Goal: Contribute content: Contribute content

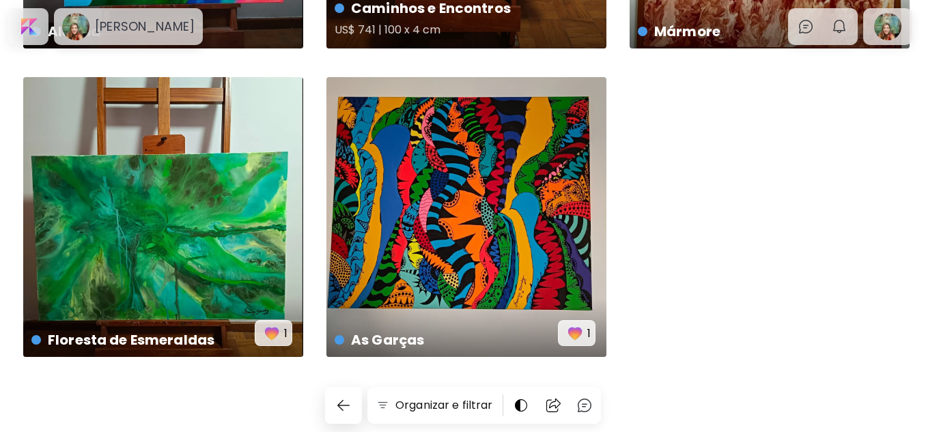
scroll to position [217, 0]
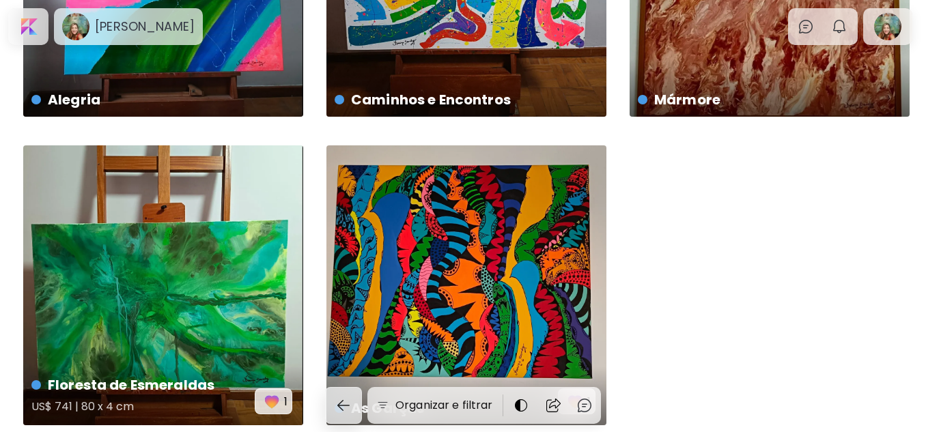
click at [221, 296] on div "Floresta de Esmeraldas US$ 741 | 80 x 4 cm 1" at bounding box center [163, 286] width 280 height 280
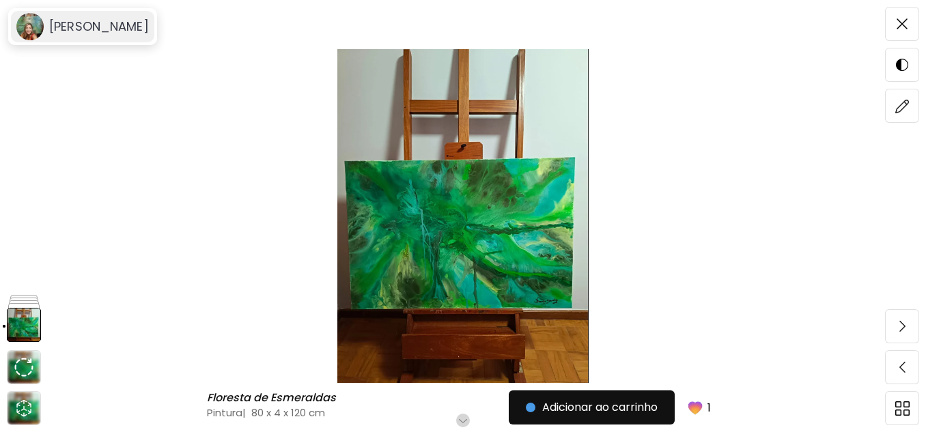
click at [69, 28] on h6 "[PERSON_NAME]" at bounding box center [99, 26] width 100 height 16
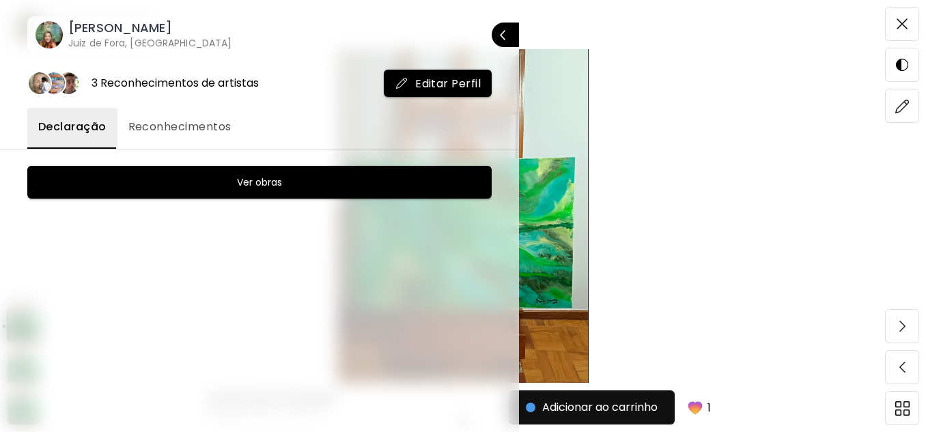
click at [245, 184] on h6 "Ver obras" at bounding box center [259, 182] width 45 height 16
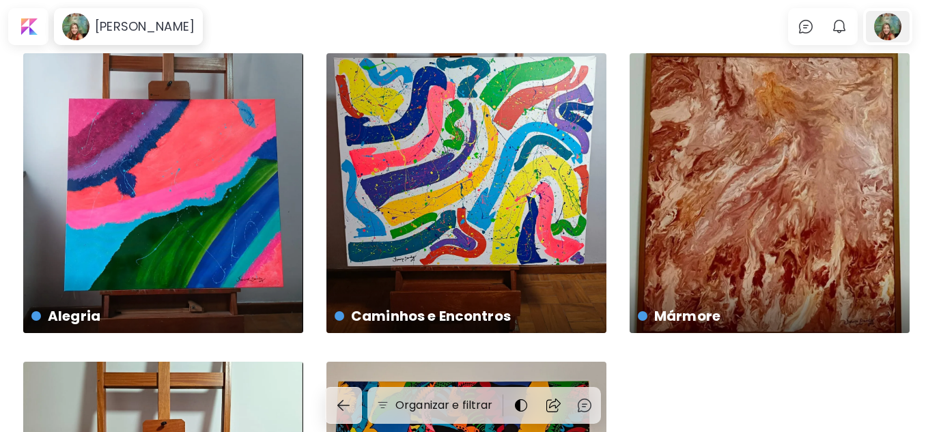
click at [892, 27] on div at bounding box center [888, 26] width 44 height 31
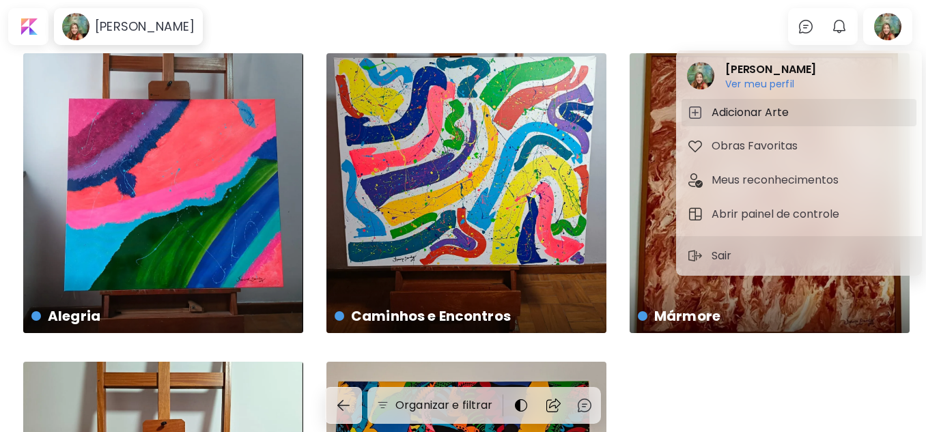
click at [741, 112] on h5 "Adicionar Arte" at bounding box center [752, 113] width 81 height 16
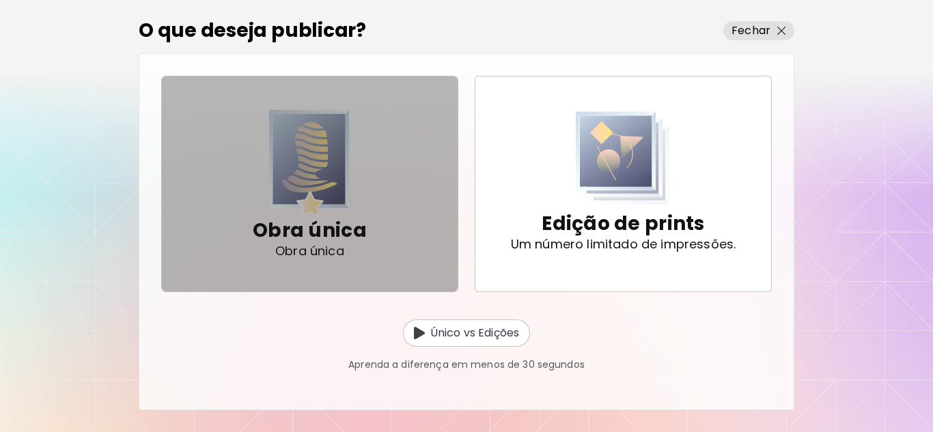
click at [333, 231] on p "Obra única" at bounding box center [310, 230] width 114 height 27
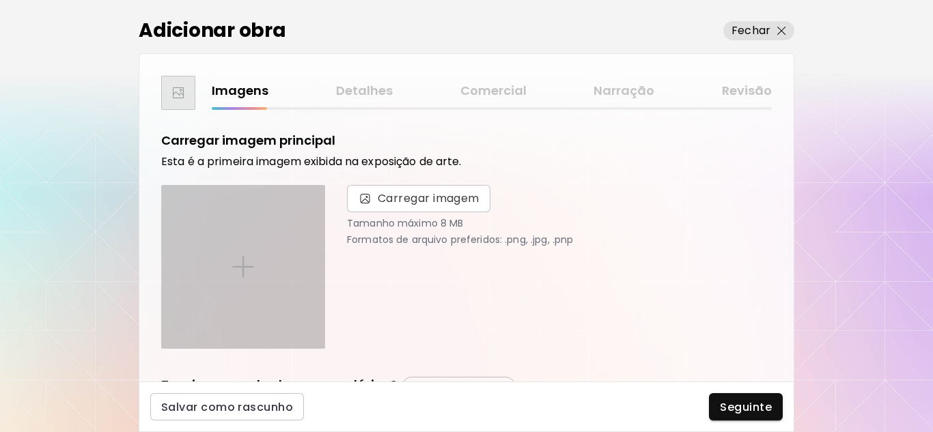
click at [249, 266] on img at bounding box center [243, 267] width 22 height 22
click at [0, 0] on input "file" at bounding box center [0, 0] width 0 height 0
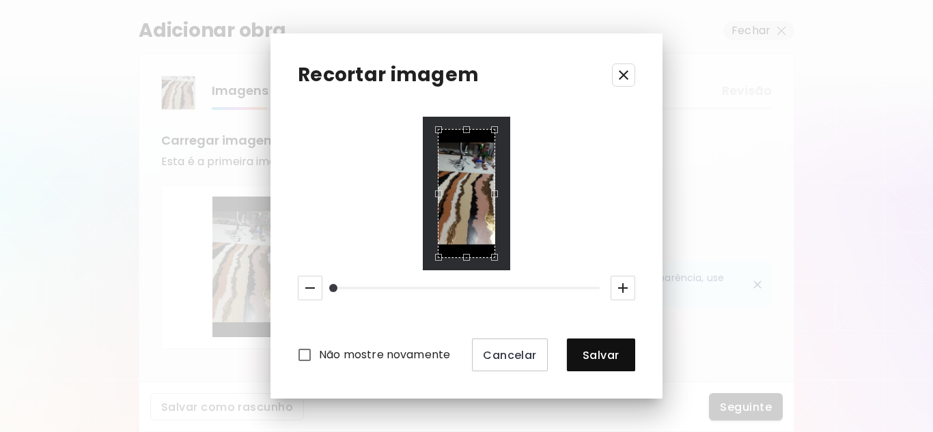
click at [627, 78] on icon "button" at bounding box center [624, 75] width 10 height 10
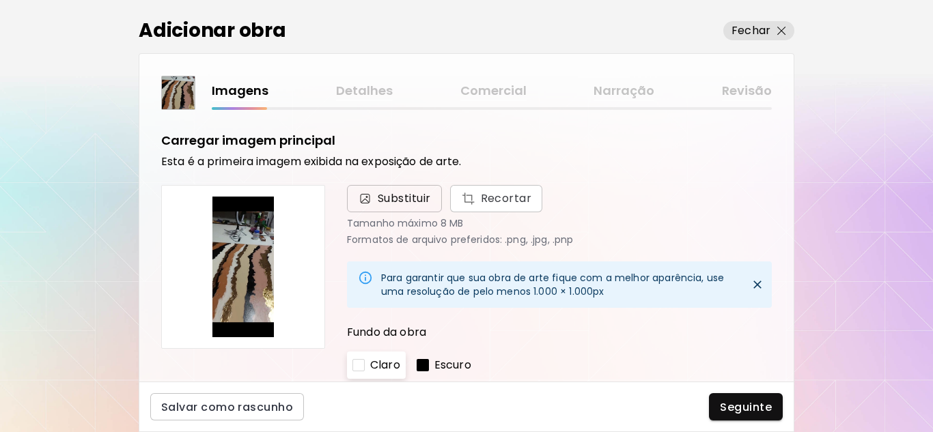
click at [394, 194] on span "Substituir" at bounding box center [404, 199] width 53 height 16
click at [0, 0] on input "Substituir Recortar" at bounding box center [0, 0] width 0 height 0
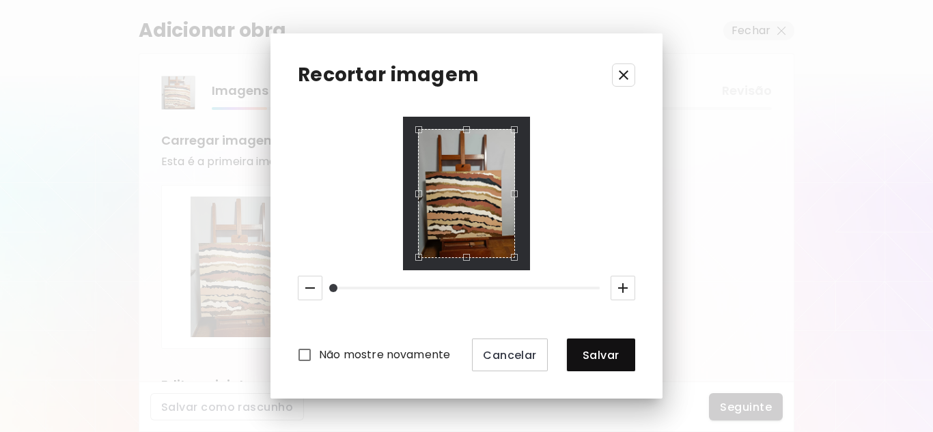
click at [566, 223] on div "Não mostre novamente Cancelar Salvar" at bounding box center [466, 244] width 337 height 255
click at [598, 353] on span "Salvar" at bounding box center [601, 355] width 46 height 14
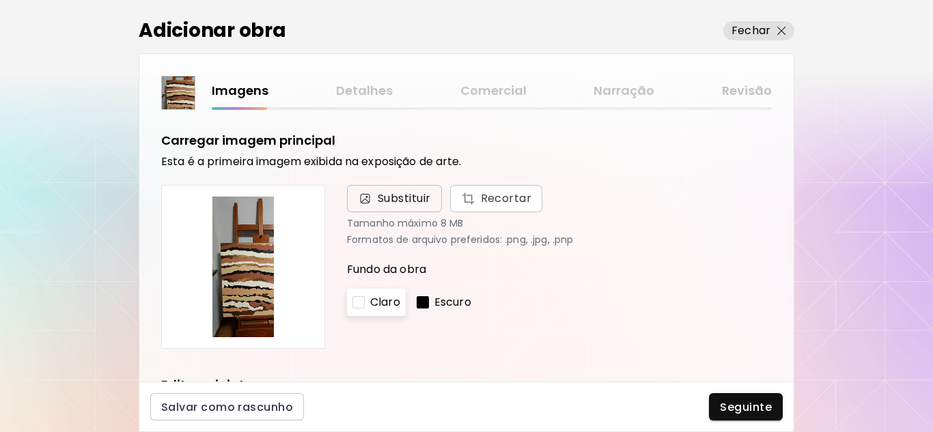
click at [386, 195] on span "Substituir" at bounding box center [404, 199] width 53 height 16
click at [0, 0] on input "Substituir Recortar" at bounding box center [0, 0] width 0 height 0
click at [390, 195] on span "Substituir" at bounding box center [404, 199] width 53 height 16
click at [0, 0] on input "Substituir Recortar" at bounding box center [0, 0] width 0 height 0
click at [246, 258] on img at bounding box center [243, 267] width 141 height 141
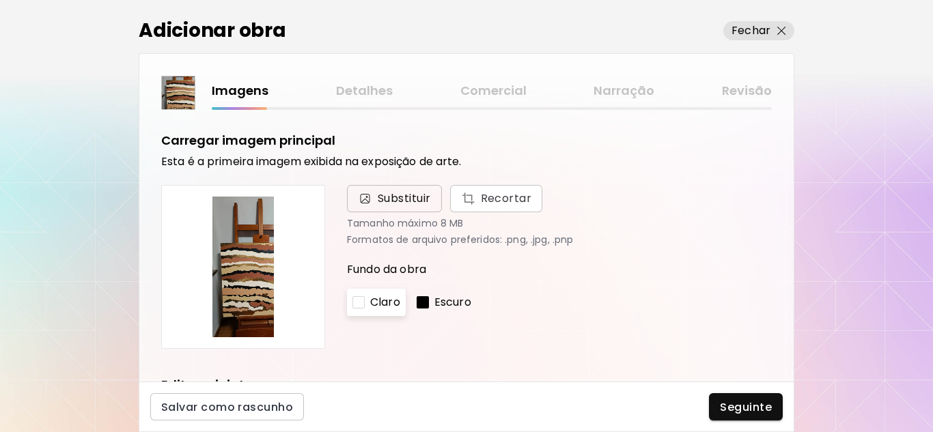
click at [372, 202] on img at bounding box center [365, 199] width 14 height 14
click at [0, 0] on input "Substituir Recortar" at bounding box center [0, 0] width 0 height 0
click at [389, 203] on span "Substituir" at bounding box center [404, 199] width 53 height 16
click at [0, 0] on input "Substituir Recortar" at bounding box center [0, 0] width 0 height 0
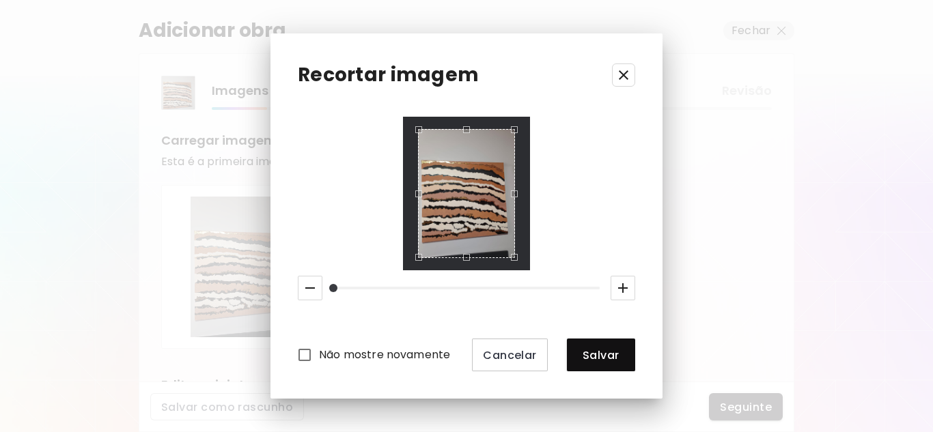
click at [470, 218] on div "Use the arrow keys to move the crop selection area" at bounding box center [466, 194] width 97 height 130
click at [502, 354] on span "Cancelar" at bounding box center [510, 355] width 54 height 14
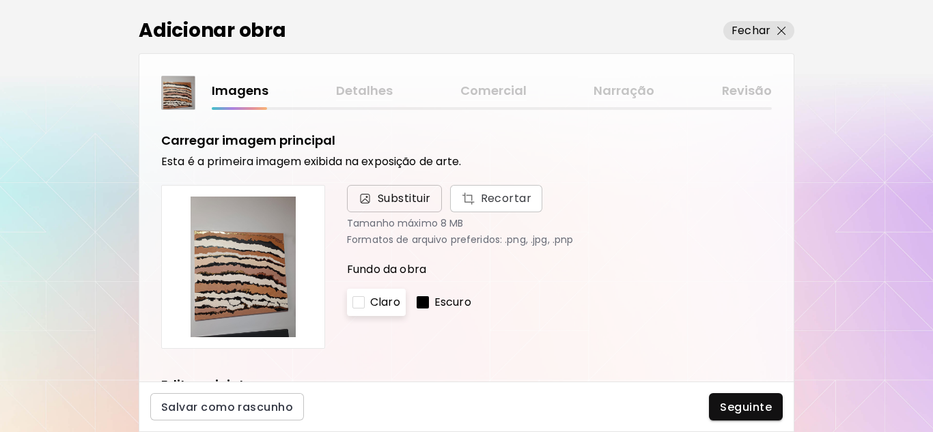
click at [381, 193] on span "Substituir" at bounding box center [404, 199] width 53 height 16
click at [0, 0] on input "Substituir Recortar" at bounding box center [0, 0] width 0 height 0
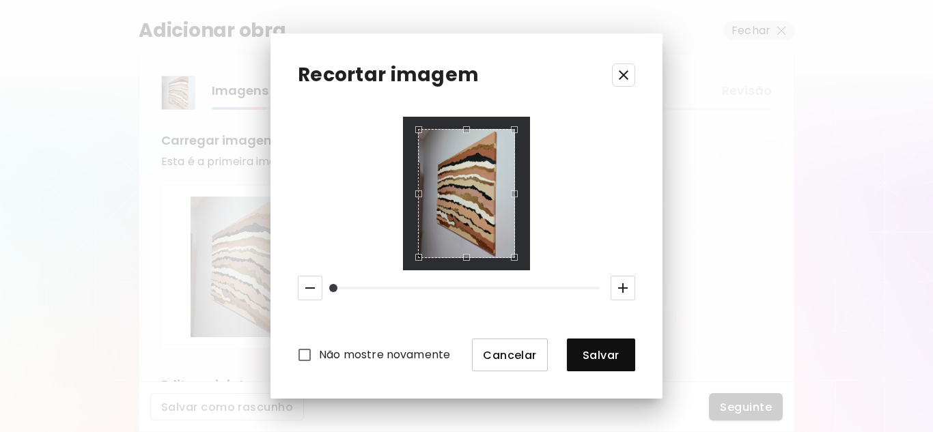
click at [512, 355] on span "Cancelar" at bounding box center [510, 355] width 54 height 14
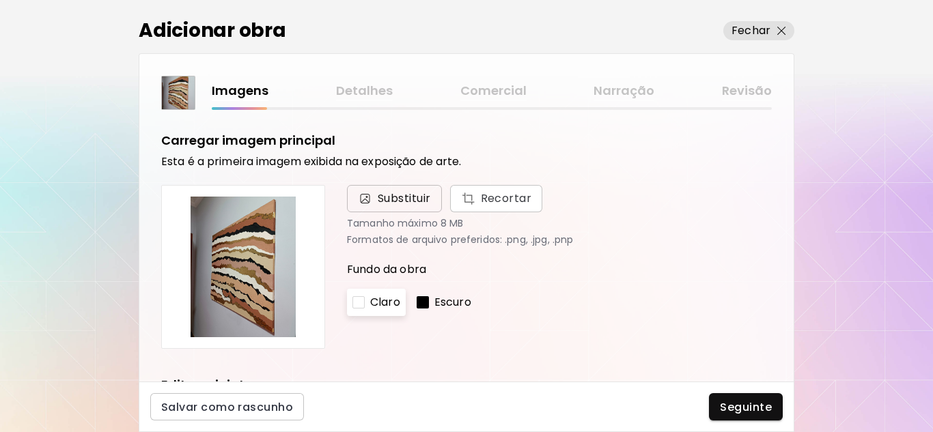
click at [411, 199] on span "Substituir" at bounding box center [404, 199] width 53 height 16
click at [0, 0] on input "Substituir Recortar" at bounding box center [0, 0] width 0 height 0
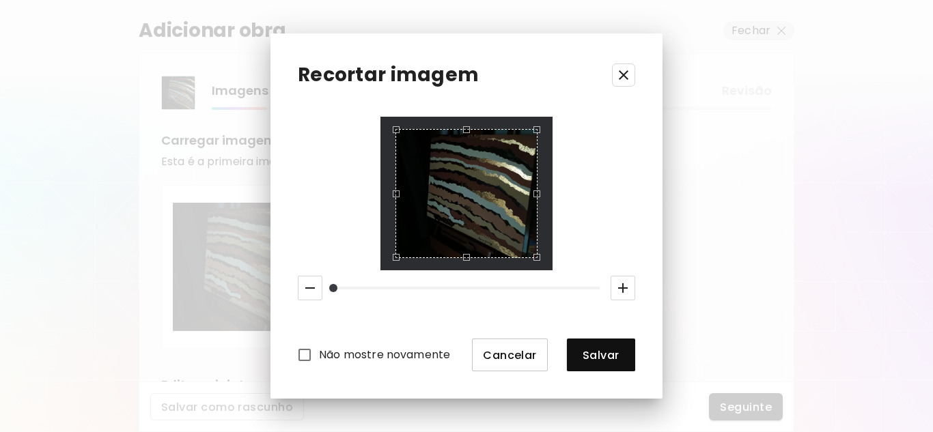
click at [514, 355] on span "Cancelar" at bounding box center [510, 355] width 54 height 14
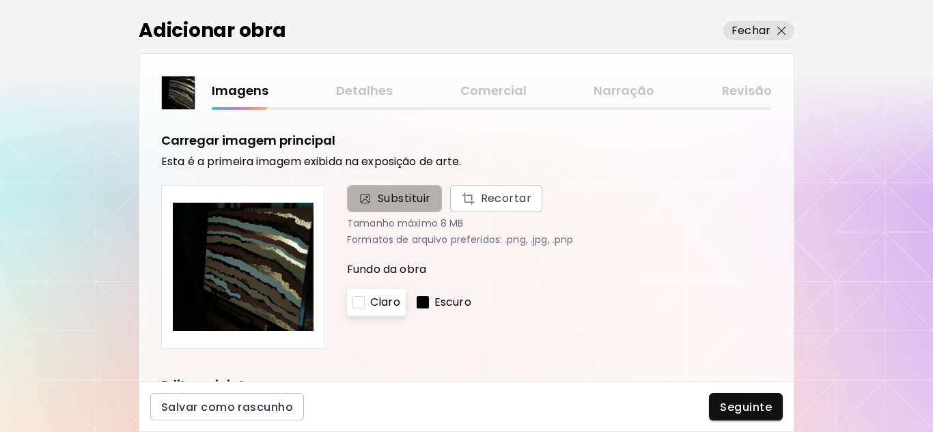
click at [409, 201] on span "Substituir" at bounding box center [404, 199] width 53 height 16
click at [0, 0] on input "Substituir Recortar" at bounding box center [0, 0] width 0 height 0
click at [405, 199] on span "Substituir" at bounding box center [404, 199] width 53 height 16
click at [0, 0] on input "Substituir Recortar" at bounding box center [0, 0] width 0 height 0
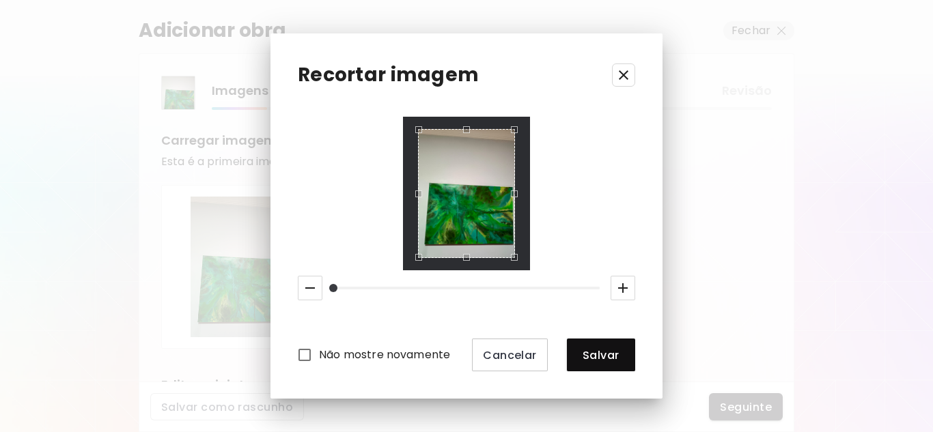
click at [626, 75] on icon "button" at bounding box center [624, 75] width 16 height 16
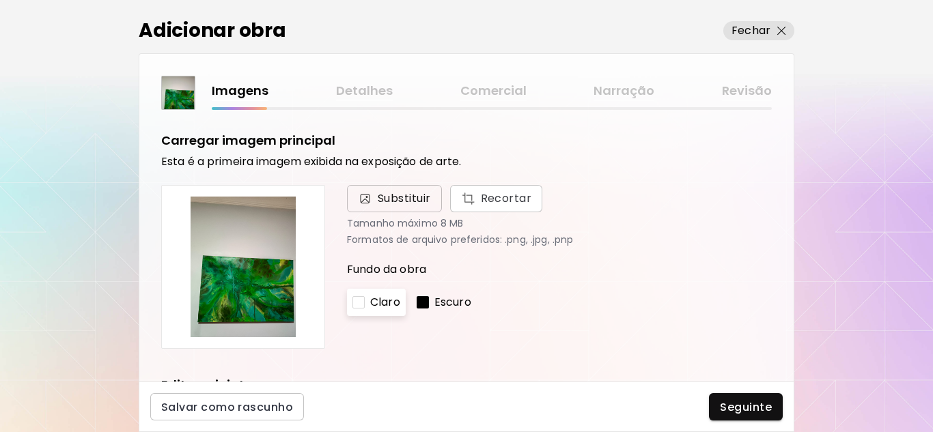
click at [387, 202] on span "Substituir" at bounding box center [404, 199] width 53 height 16
click at [0, 0] on input "Substituir Recortar" at bounding box center [0, 0] width 0 height 0
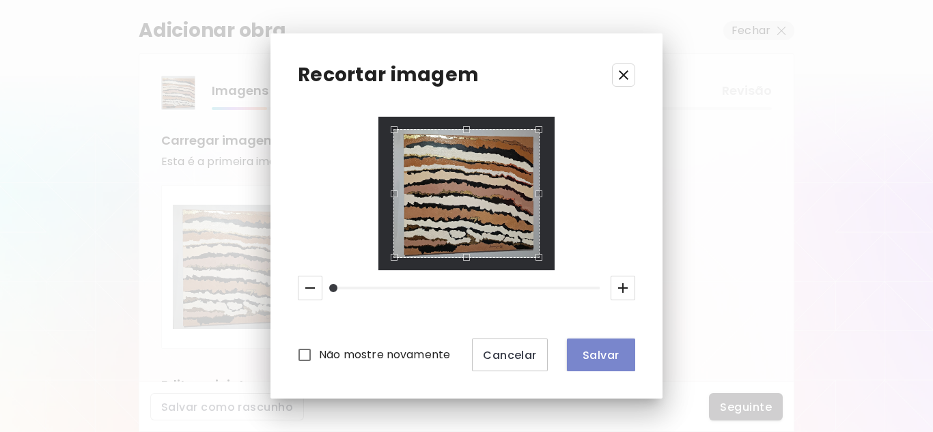
click at [601, 358] on span "Salvar" at bounding box center [601, 355] width 46 height 14
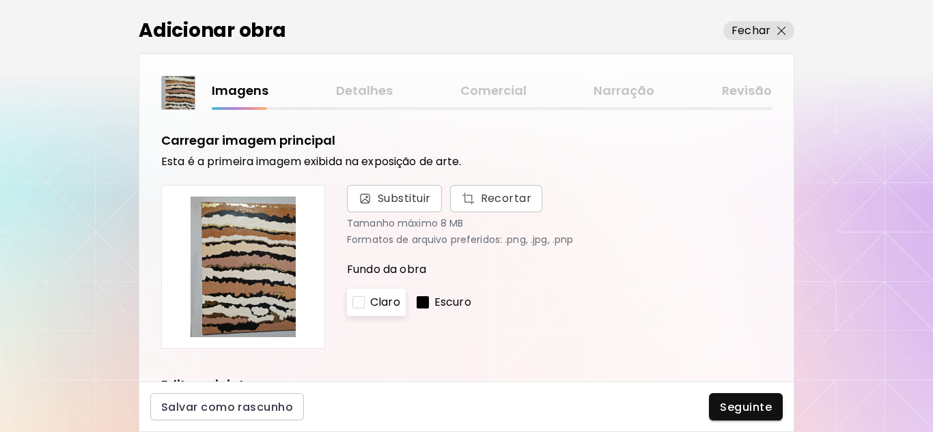
click at [243, 276] on img at bounding box center [243, 267] width 141 height 141
click at [266, 259] on img at bounding box center [243, 267] width 141 height 141
click at [409, 199] on span "Substituir" at bounding box center [404, 199] width 53 height 16
click at [0, 0] on input "Substituir Recortar" at bounding box center [0, 0] width 0 height 0
click at [394, 199] on span "Substituir" at bounding box center [404, 199] width 53 height 16
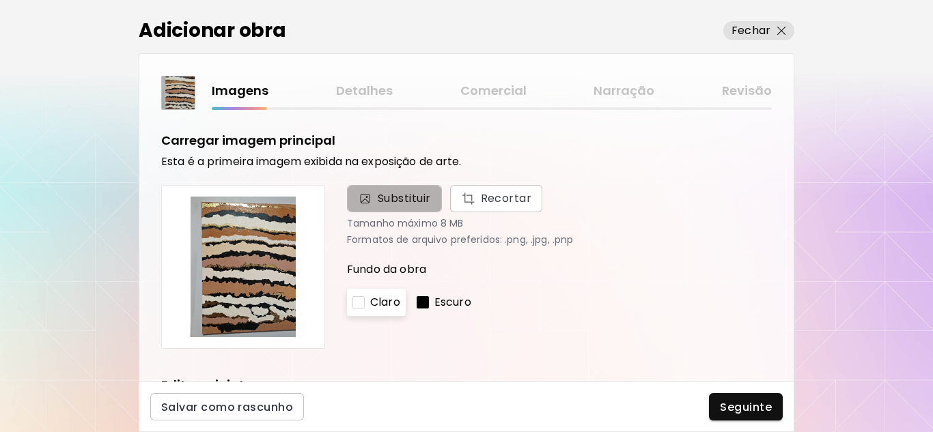
click at [0, 0] on input "Substituir Recortar" at bounding box center [0, 0] width 0 height 0
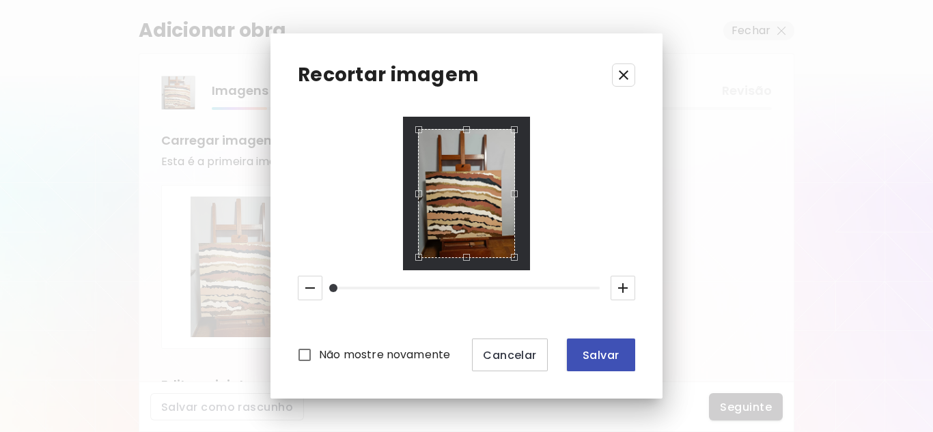
click at [600, 354] on span "Salvar" at bounding box center [601, 355] width 46 height 14
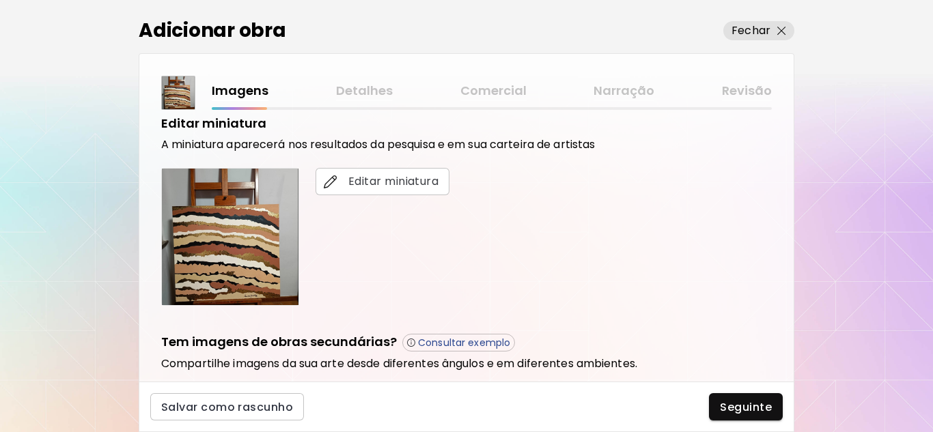
scroll to position [273, 0]
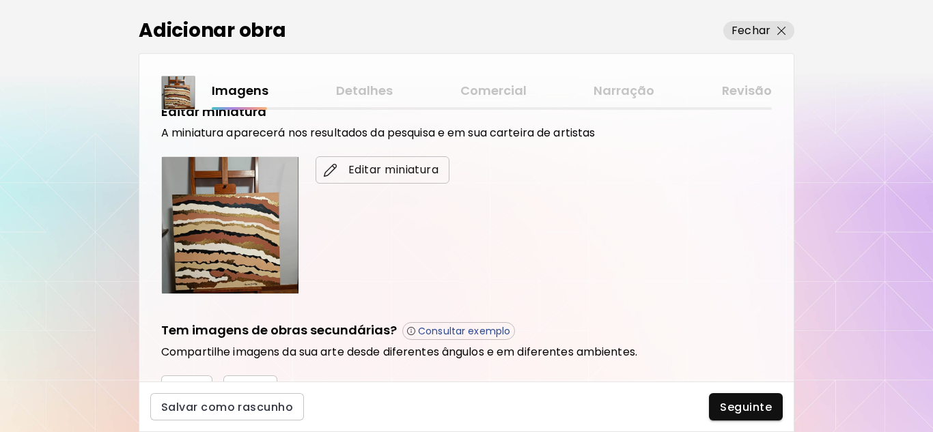
click at [374, 173] on span "Editar miniatura" at bounding box center [383, 170] width 112 height 16
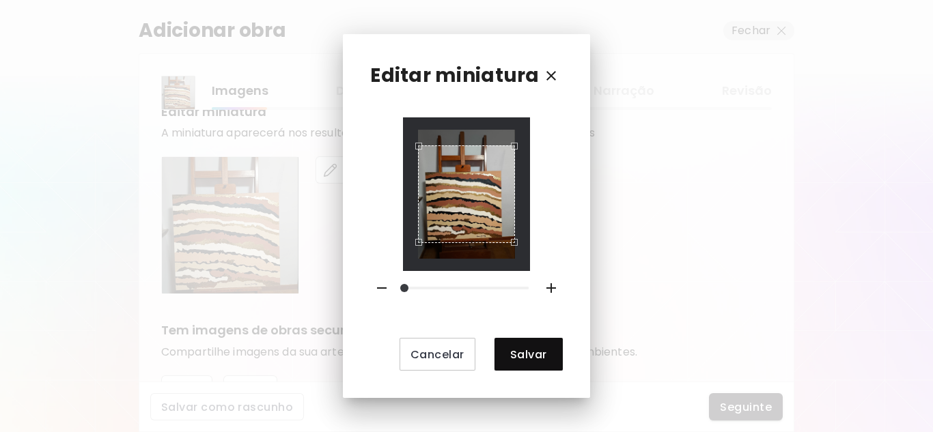
click at [514, 167] on div "Use the arrow keys to move the crop selection area" at bounding box center [467, 195] width 98 height 98
click at [417, 165] on div at bounding box center [467, 195] width 128 height 154
click at [557, 291] on div "Cancelar Salvar" at bounding box center [466, 245] width 192 height 254
click at [423, 160] on div "Use the arrow keys to move the crop selection area" at bounding box center [469, 196] width 93 height 93
click at [419, 210] on div "Use the arrow keys to move the crop selection area" at bounding box center [467, 195] width 96 height 96
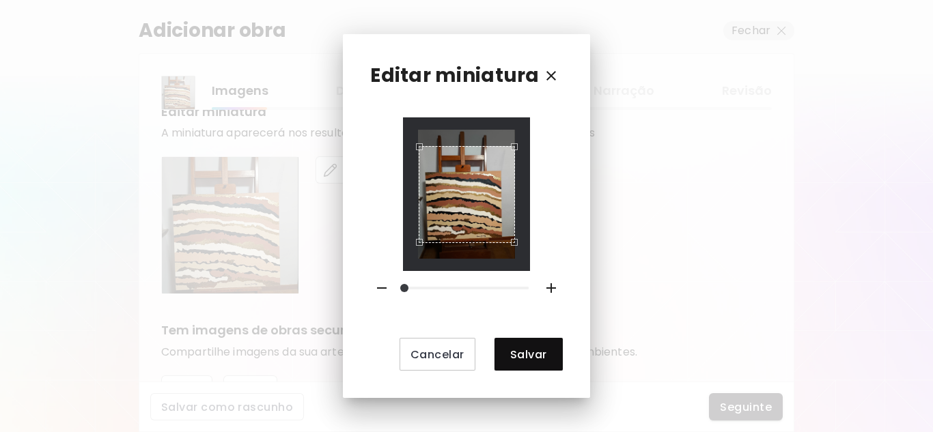
click at [514, 267] on div at bounding box center [467, 195] width 128 height 154
click at [448, 356] on span "Cancelar" at bounding box center [438, 355] width 54 height 14
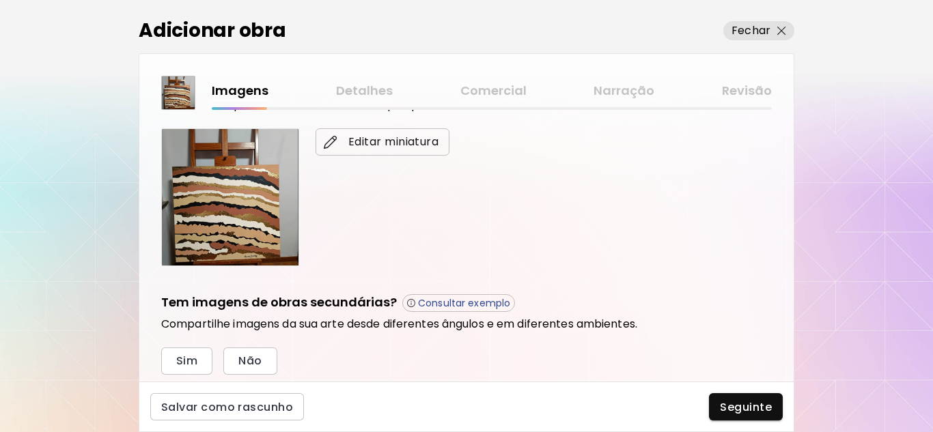
scroll to position [383, 0]
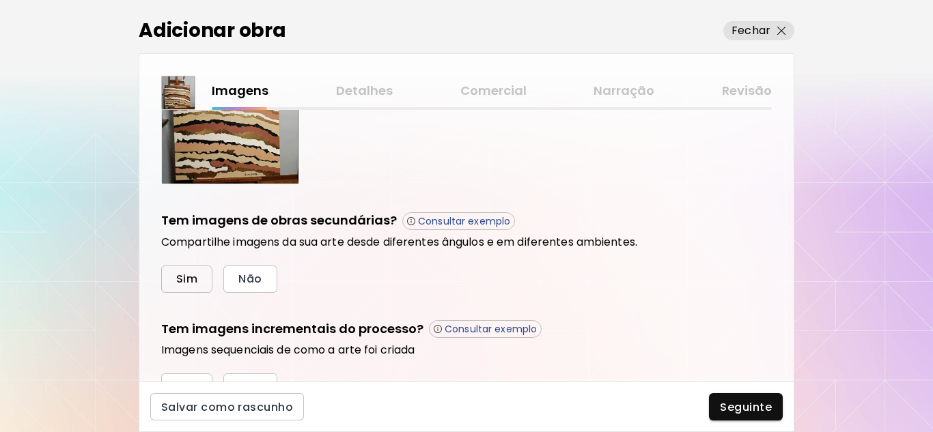
click at [195, 281] on span "Sim" at bounding box center [186, 279] width 21 height 14
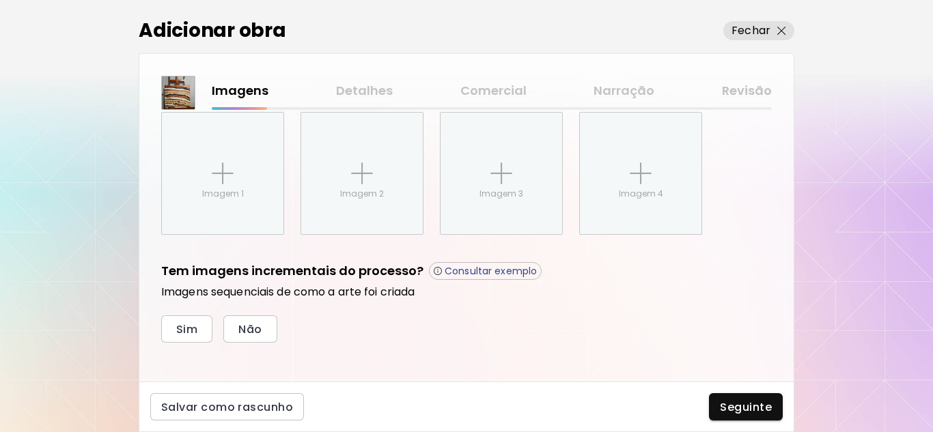
scroll to position [577, 0]
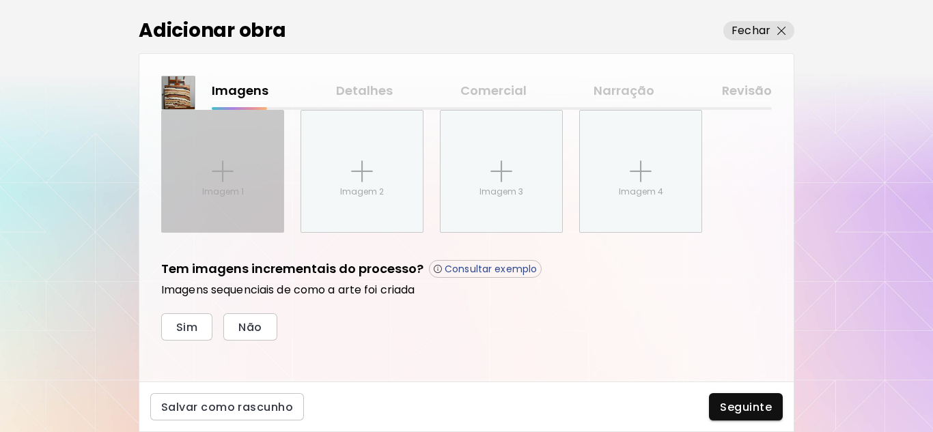
click at [209, 189] on p "Imagem 1" at bounding box center [223, 192] width 42 height 12
click at [0, 0] on input "Imagem 1" at bounding box center [0, 0] width 0 height 0
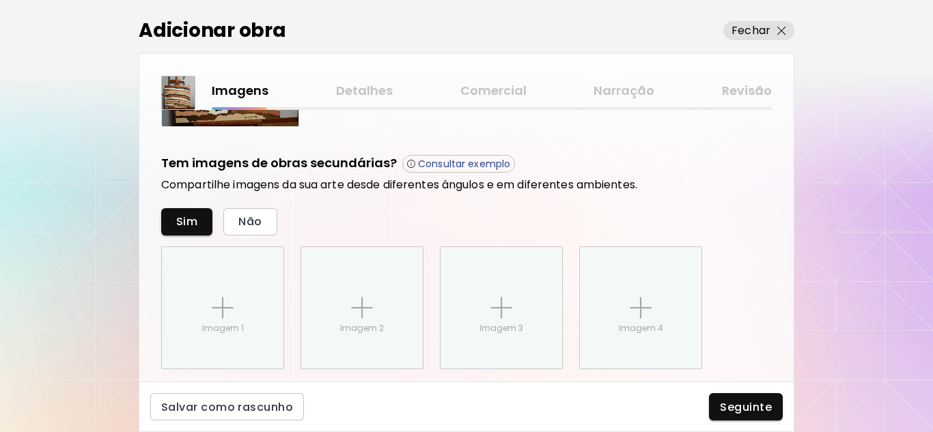
scroll to position [509, 0]
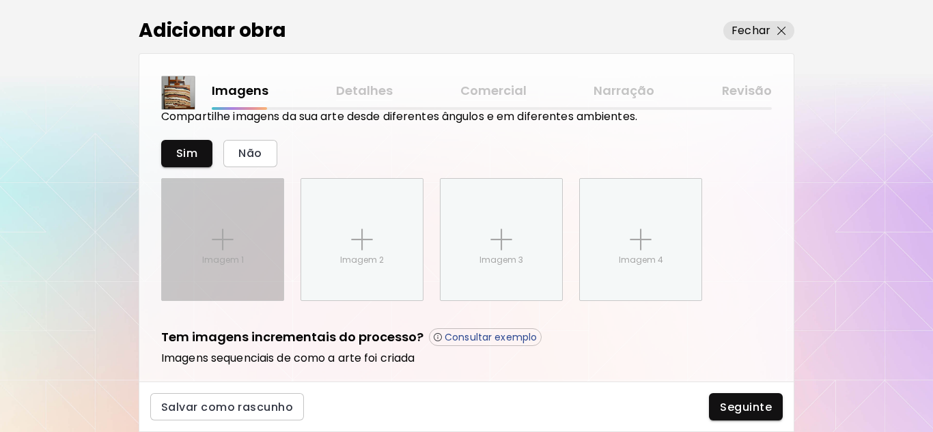
click at [233, 239] on img at bounding box center [223, 240] width 22 height 22
click at [0, 0] on input "Imagem 1" at bounding box center [0, 0] width 0 height 0
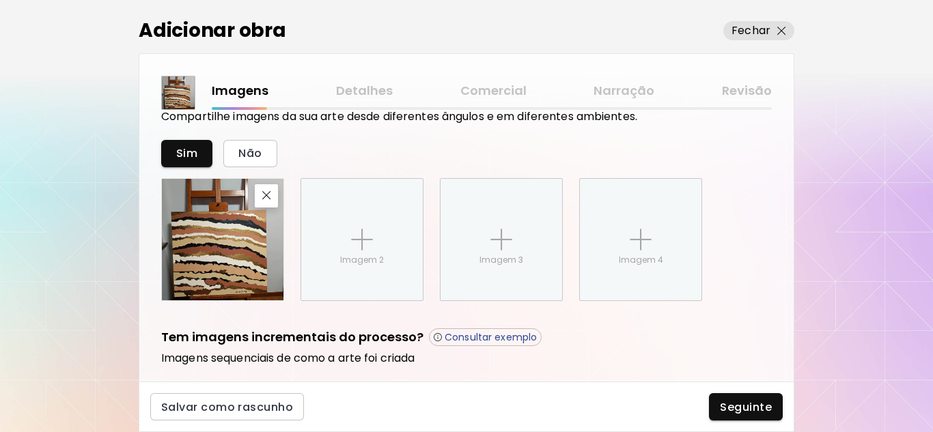
scroll to position [577, 0]
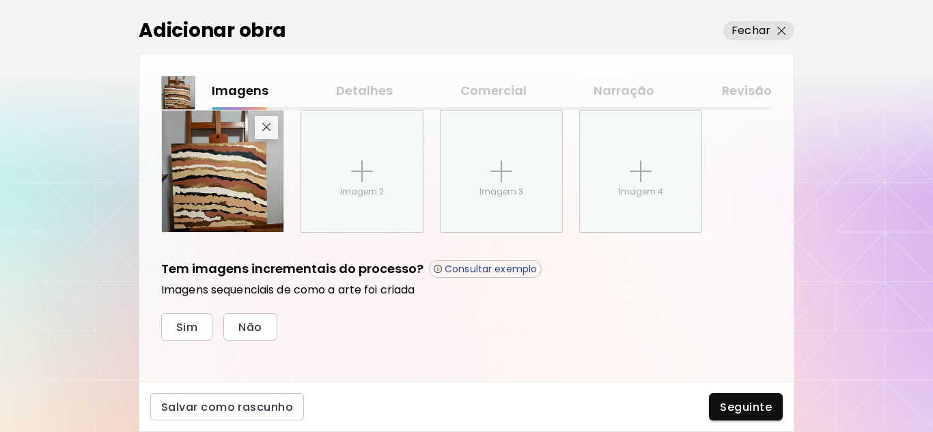
click at [270, 128] on img "button" at bounding box center [266, 127] width 9 height 9
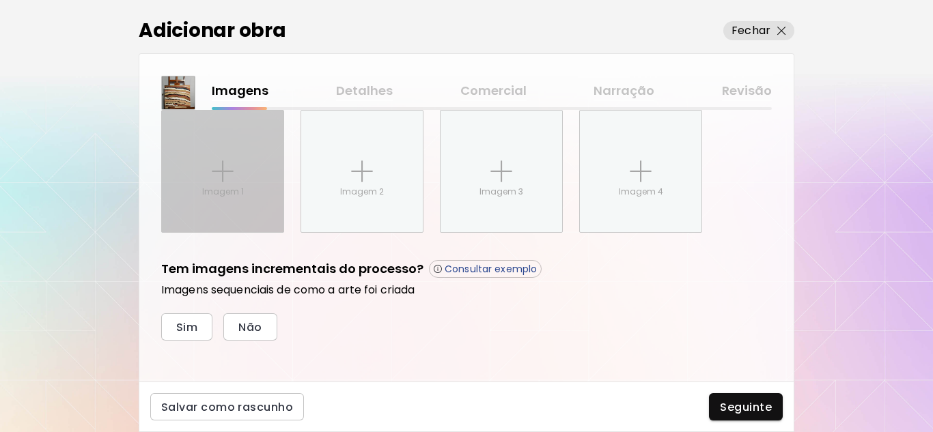
click at [234, 192] on p "Imagem 1" at bounding box center [223, 192] width 42 height 12
click at [0, 0] on input "Imagem 1" at bounding box center [0, 0] width 0 height 0
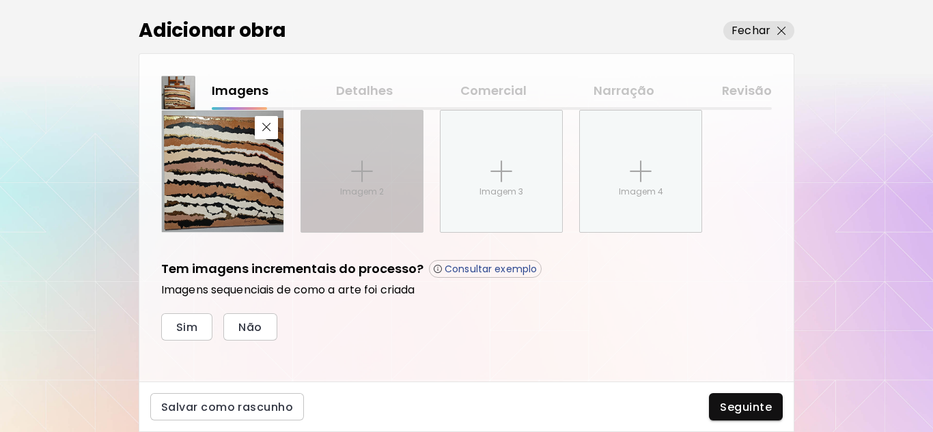
click at [368, 186] on p "Imagem 2" at bounding box center [362, 192] width 44 height 12
click at [0, 0] on input "Imagem 2" at bounding box center [0, 0] width 0 height 0
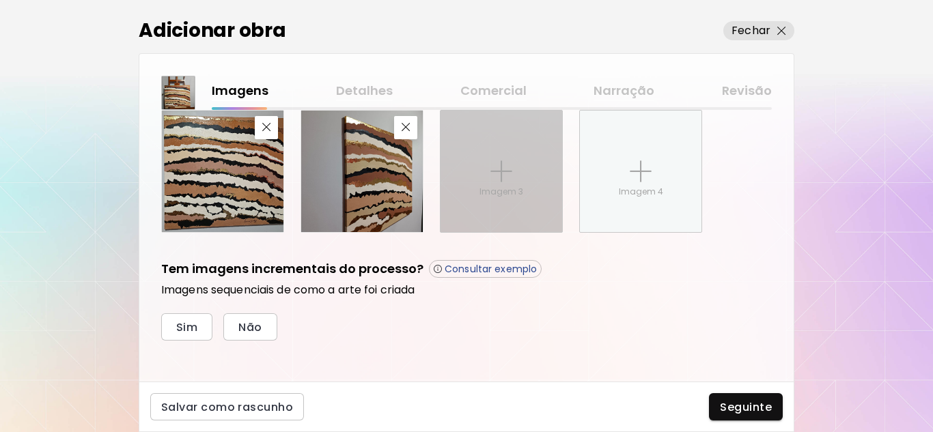
click at [497, 180] on img at bounding box center [501, 172] width 22 height 22
click at [0, 0] on input "Imagem 3" at bounding box center [0, 0] width 0 height 0
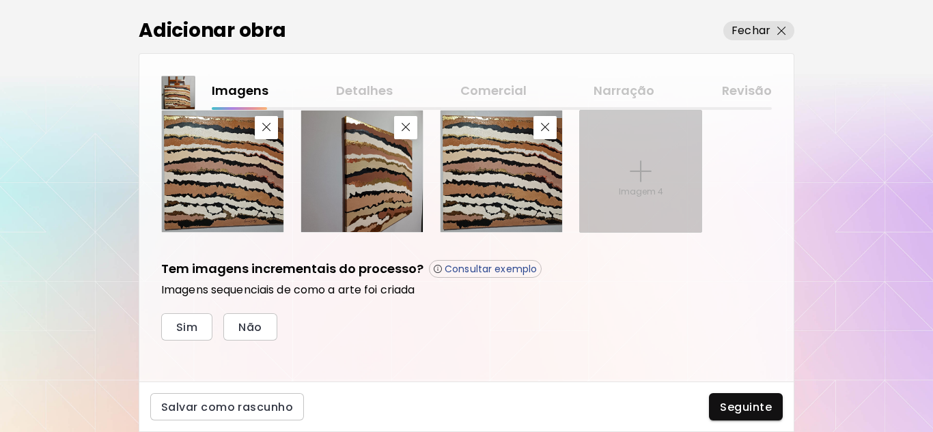
click at [639, 205] on div "Imagem 4" at bounding box center [641, 172] width 122 height 122
click at [0, 0] on input "Imagem 4" at bounding box center [0, 0] width 0 height 0
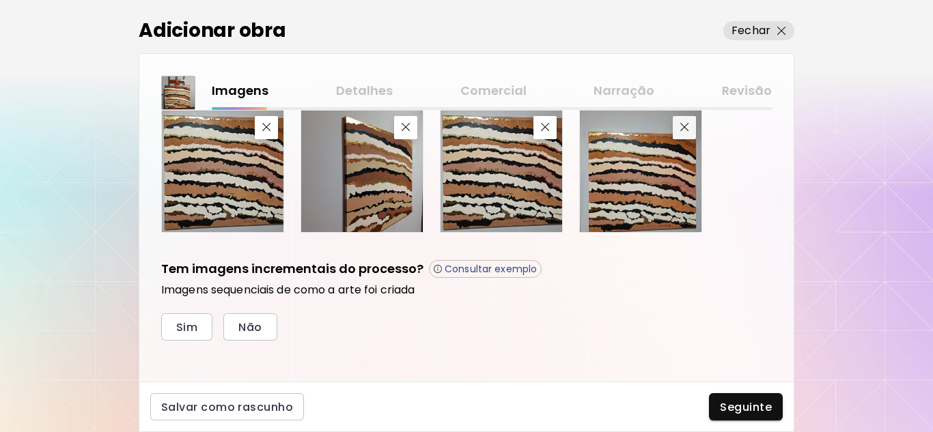
scroll to position [482, 0]
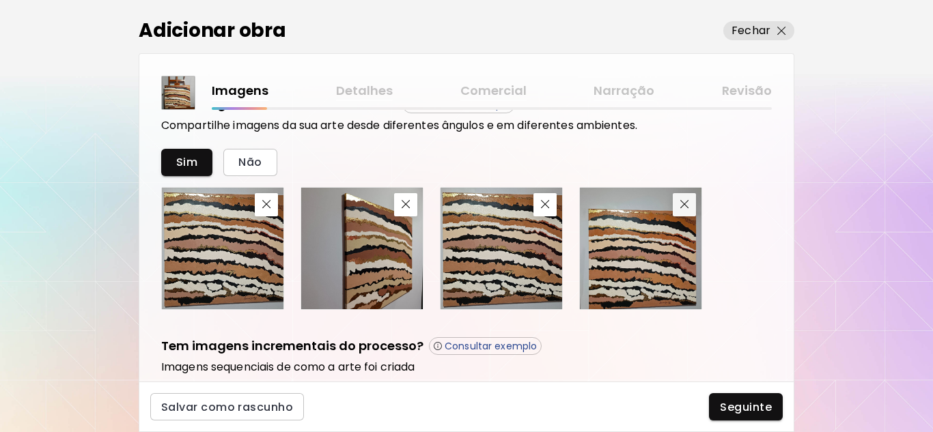
click at [680, 126] on div "Tem imagens de obras secundárias? Consultar exemplo Compartilhe imagens da sua …" at bounding box center [466, 202] width 611 height 215
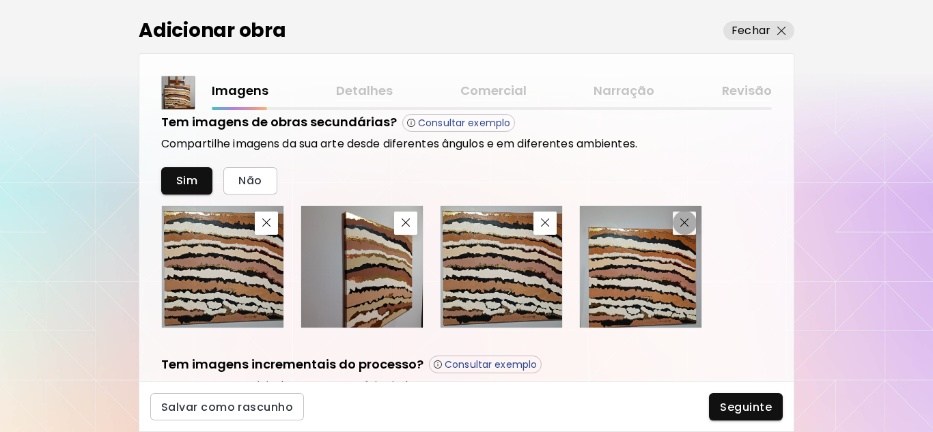
click at [691, 227] on span "button" at bounding box center [684, 223] width 16 height 9
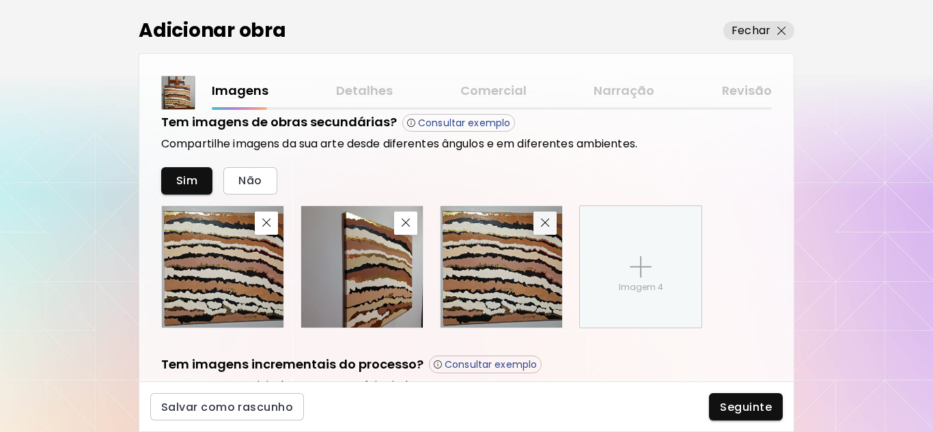
click at [547, 223] on img "button" at bounding box center [545, 223] width 9 height 9
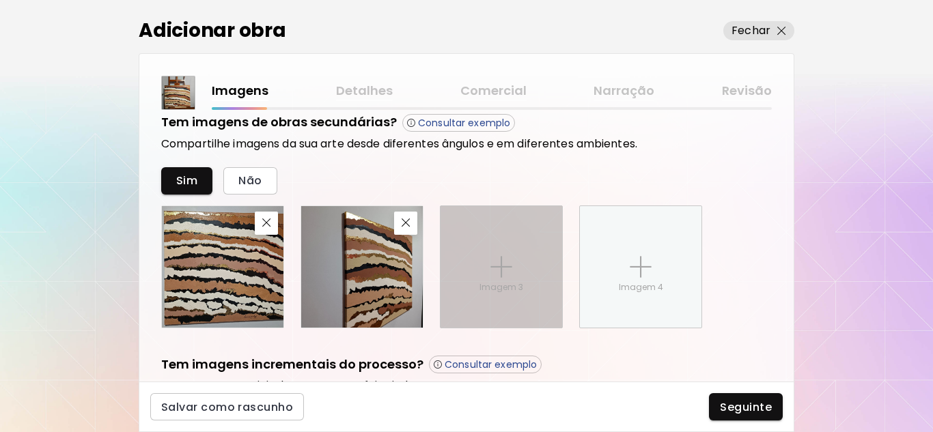
click at [499, 273] on img at bounding box center [501, 267] width 22 height 22
click at [0, 0] on input "Imagem 3" at bounding box center [0, 0] width 0 height 0
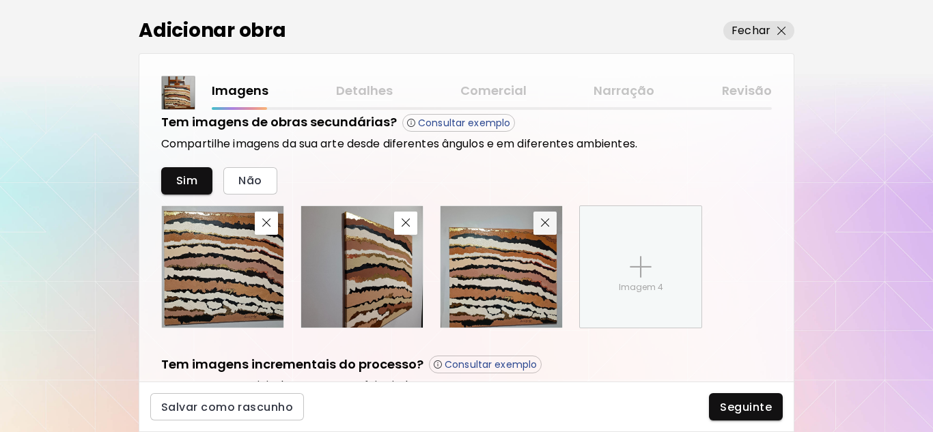
click at [547, 227] on img "button" at bounding box center [545, 223] width 9 height 9
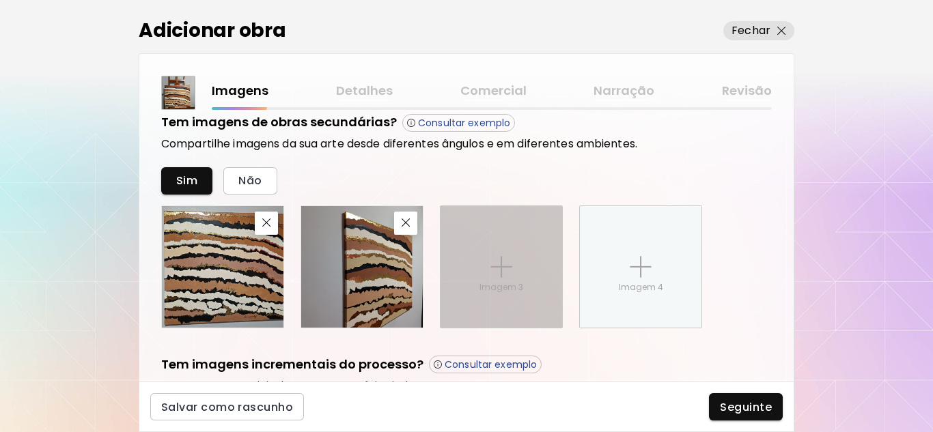
click at [469, 260] on div "Imagem 3" at bounding box center [502, 267] width 122 height 122
click at [0, 0] on input "Imagem 3" at bounding box center [0, 0] width 0 height 0
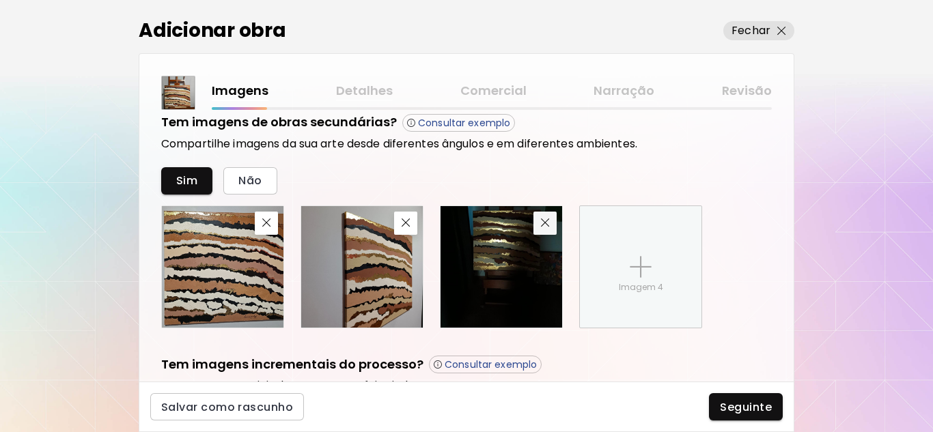
click at [541, 225] on img "button" at bounding box center [545, 223] width 9 height 9
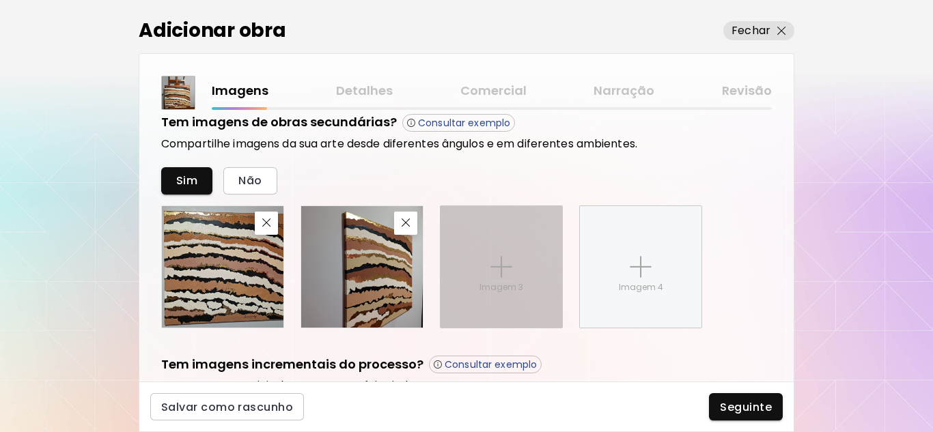
click at [478, 273] on div "Imagem 3" at bounding box center [502, 267] width 122 height 122
click at [0, 0] on input "Imagem 3" at bounding box center [0, 0] width 0 height 0
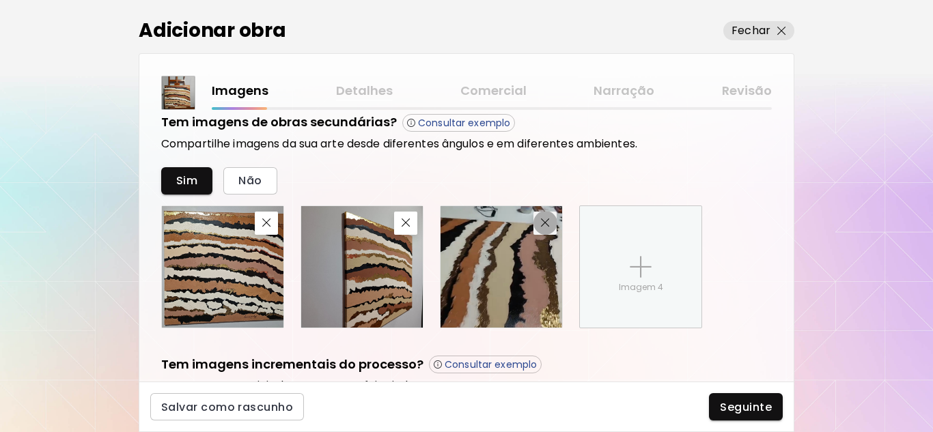
click at [544, 225] on img "button" at bounding box center [545, 223] width 9 height 9
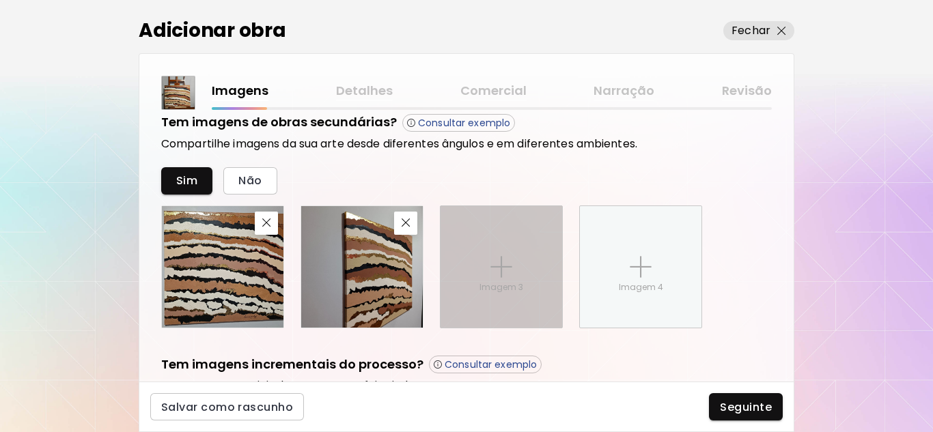
click at [475, 287] on div "Imagem 3" at bounding box center [502, 267] width 122 height 122
click at [0, 0] on input "Imagem 3" at bounding box center [0, 0] width 0 height 0
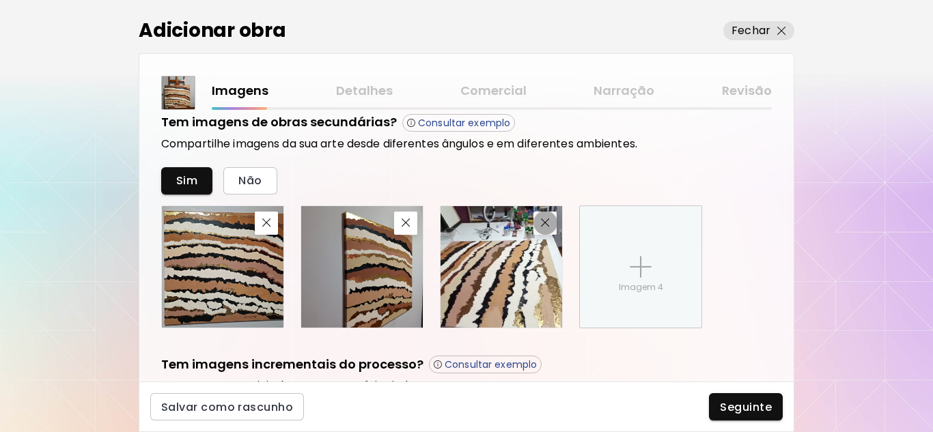
click at [544, 218] on button "button" at bounding box center [545, 223] width 23 height 23
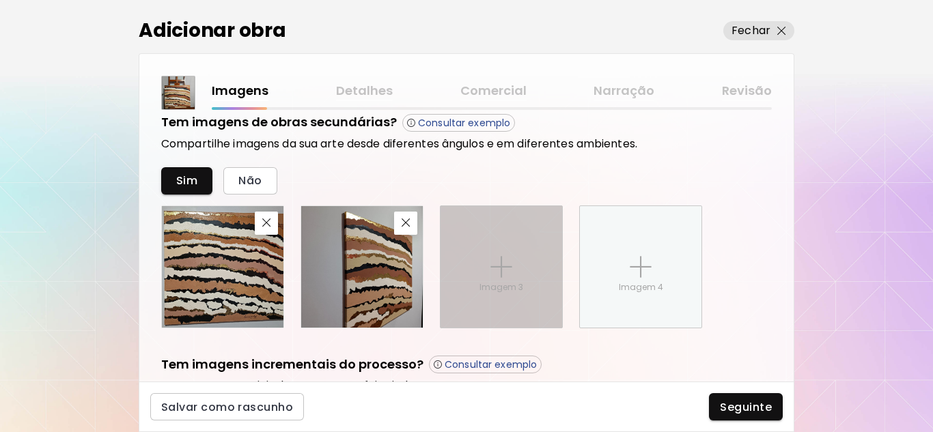
click at [516, 281] on p "Imagem 3" at bounding box center [502, 287] width 44 height 12
click at [0, 0] on input "Imagem 3" at bounding box center [0, 0] width 0 height 0
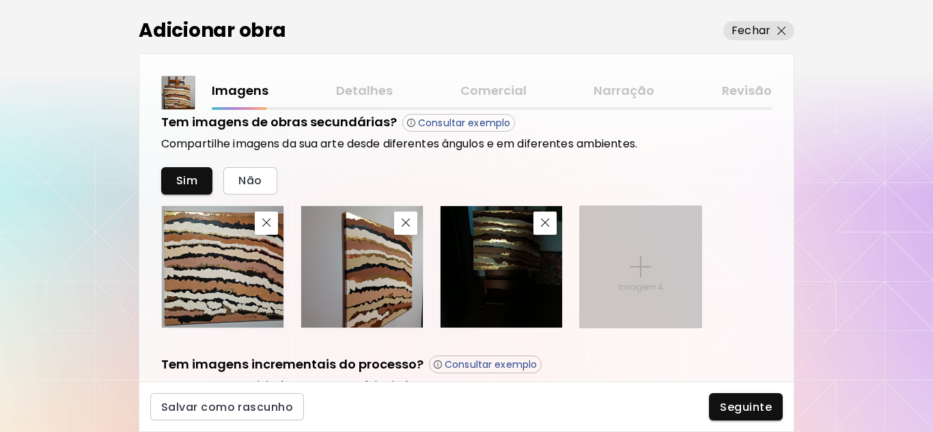
click at [637, 286] on p "Imagem 4" at bounding box center [641, 287] width 44 height 12
click at [0, 0] on input "Imagem 4" at bounding box center [0, 0] width 0 height 0
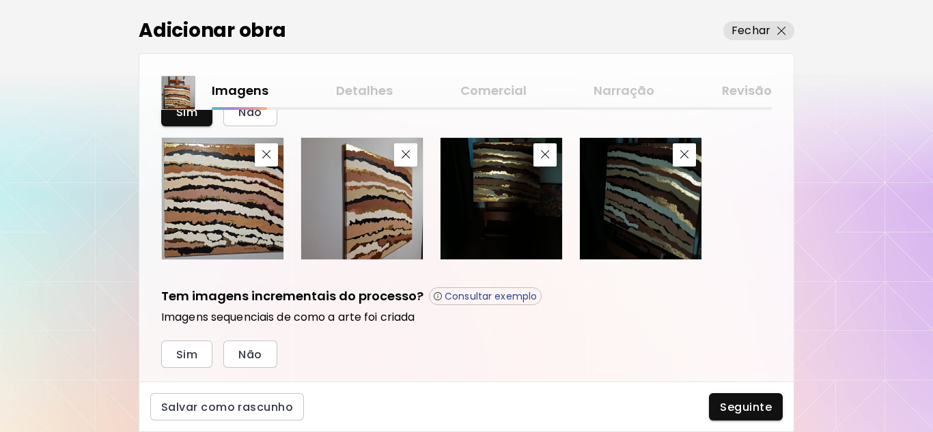
scroll to position [585, 0]
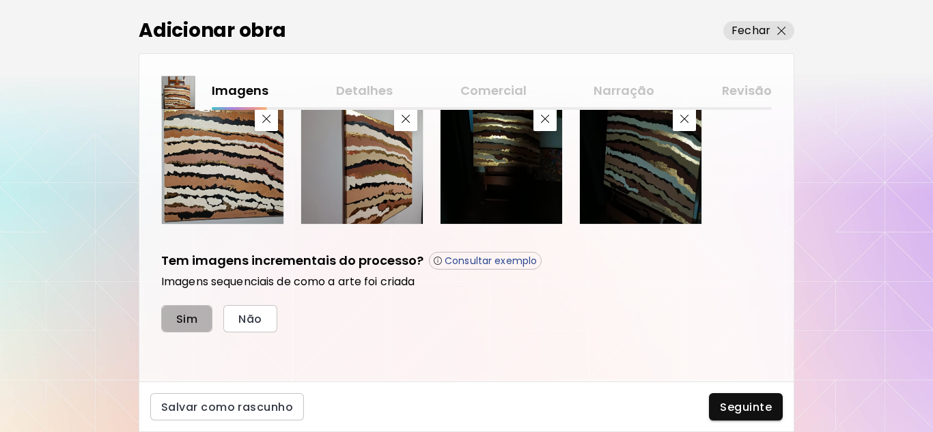
click at [184, 322] on span "Sim" at bounding box center [186, 319] width 21 height 14
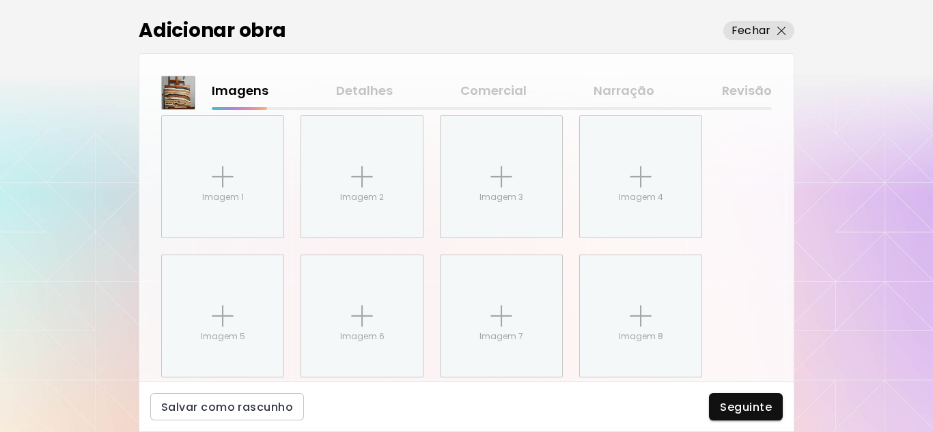
scroll to position [819, 0]
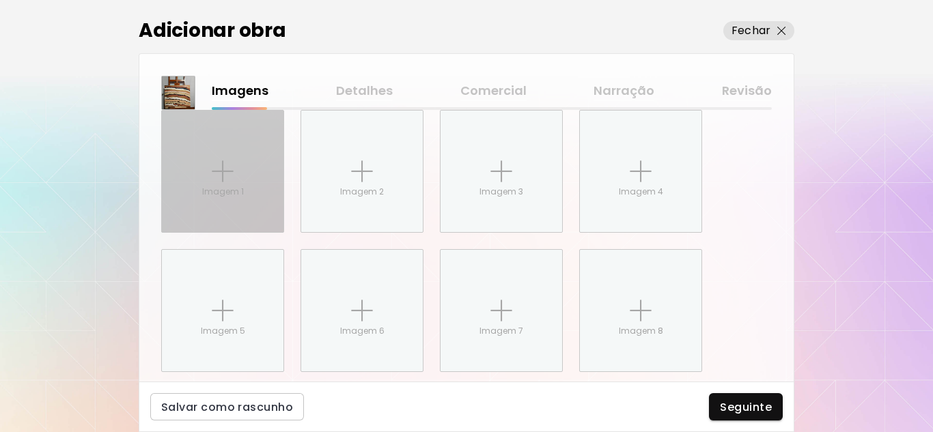
click at [203, 183] on div "Imagem 1" at bounding box center [223, 172] width 122 height 122
click at [0, 0] on input "Imagem 1" at bounding box center [0, 0] width 0 height 0
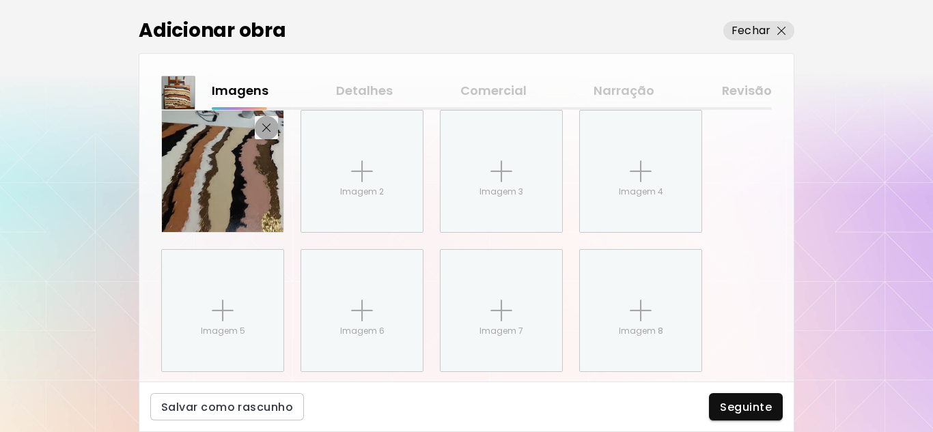
click at [265, 128] on img "button" at bounding box center [266, 128] width 9 height 9
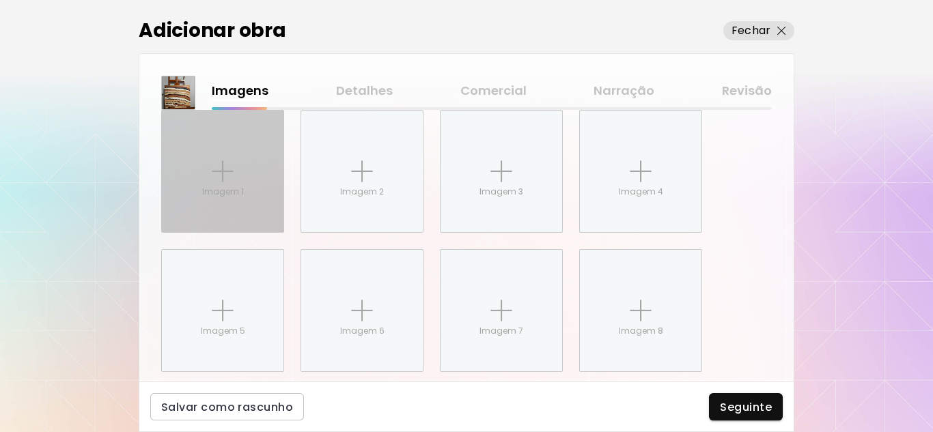
click at [219, 181] on img at bounding box center [223, 172] width 22 height 22
click at [0, 0] on input "Imagem 1" at bounding box center [0, 0] width 0 height 0
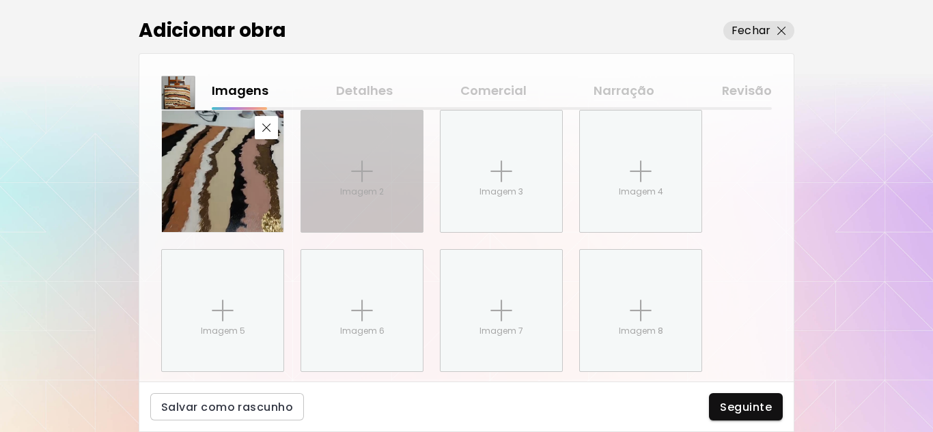
click at [356, 180] on img at bounding box center [362, 172] width 22 height 22
click at [0, 0] on input "Imagem 2" at bounding box center [0, 0] width 0 height 0
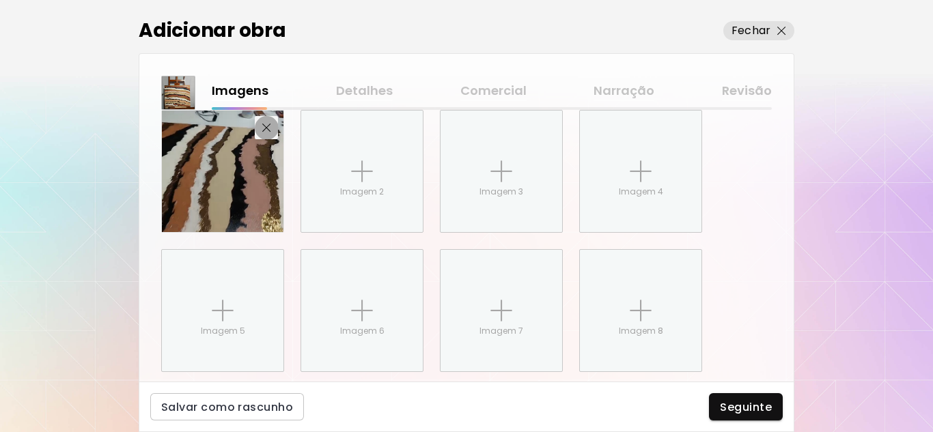
click at [273, 125] on span "button" at bounding box center [266, 128] width 16 height 9
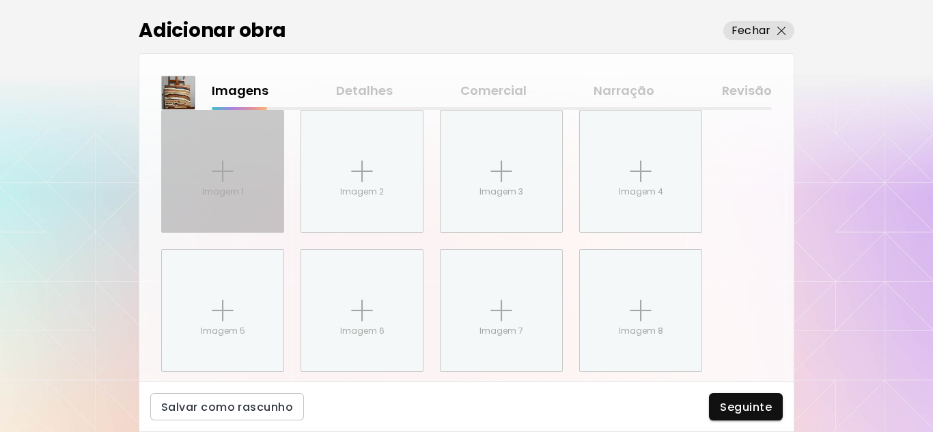
click at [204, 170] on div "Imagem 1" at bounding box center [223, 172] width 122 height 122
click at [0, 0] on input "Imagem 1" at bounding box center [0, 0] width 0 height 0
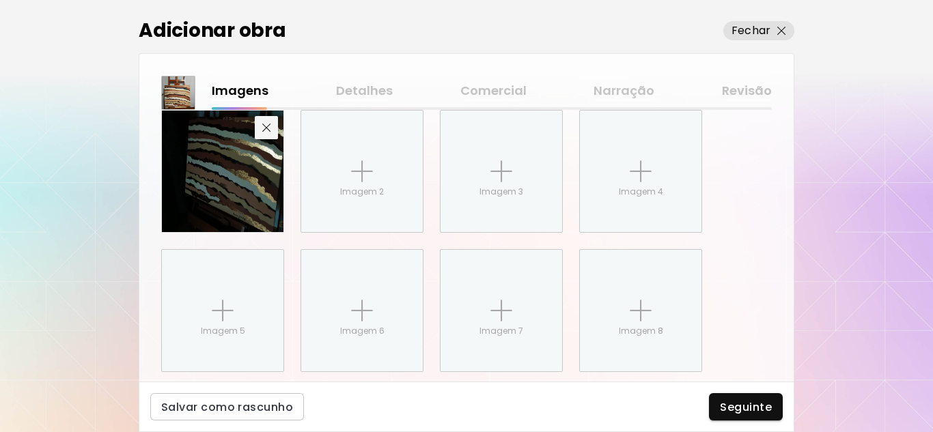
click at [263, 125] on img "button" at bounding box center [266, 128] width 9 height 9
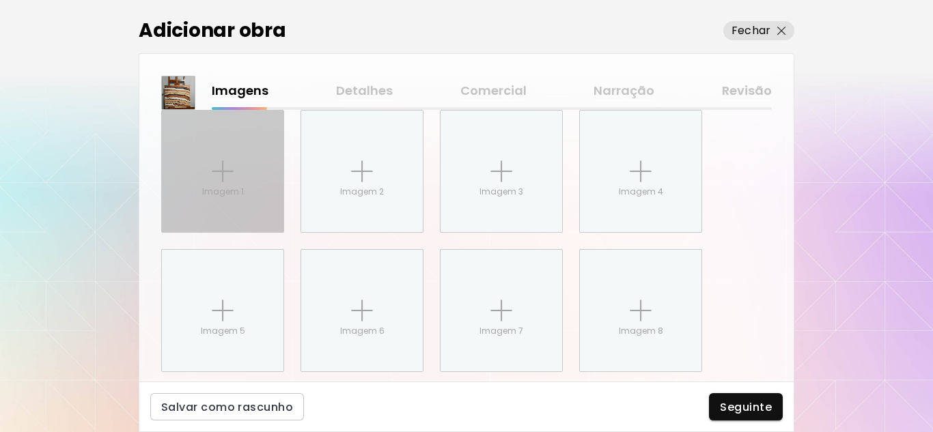
click at [206, 178] on div "Imagem 1" at bounding box center [223, 172] width 122 height 122
click at [0, 0] on input "Imagem 1" at bounding box center [0, 0] width 0 height 0
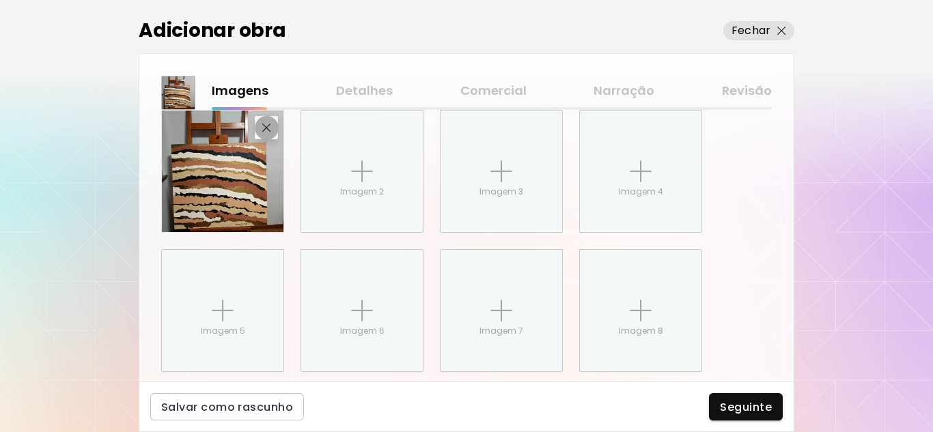
click at [266, 127] on img "button" at bounding box center [266, 128] width 9 height 9
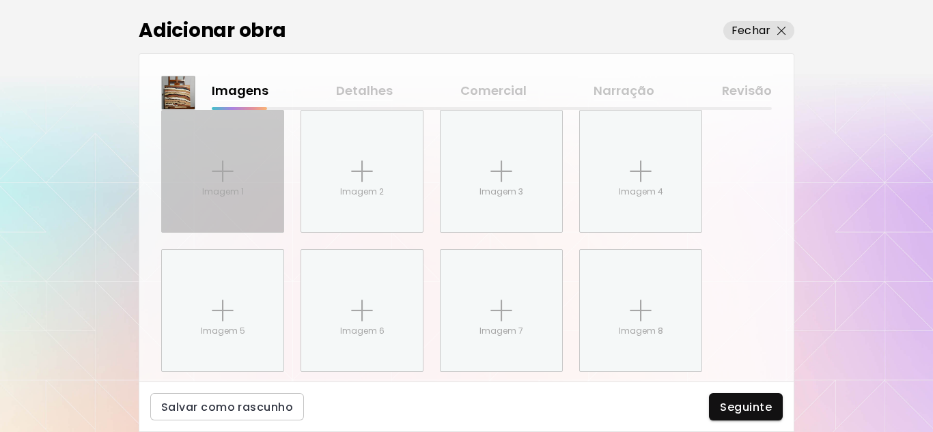
click at [239, 174] on div "Imagem 1" at bounding box center [223, 172] width 122 height 122
click at [0, 0] on input "Imagem 1" at bounding box center [0, 0] width 0 height 0
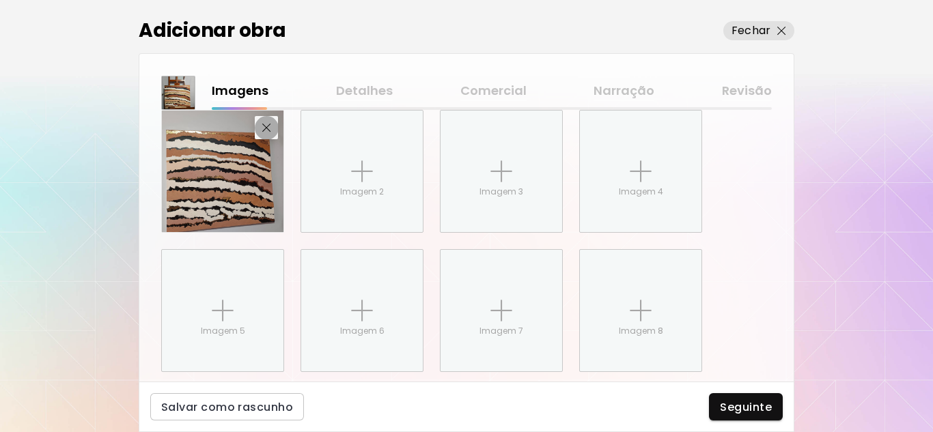
click at [271, 126] on img "button" at bounding box center [266, 128] width 9 height 9
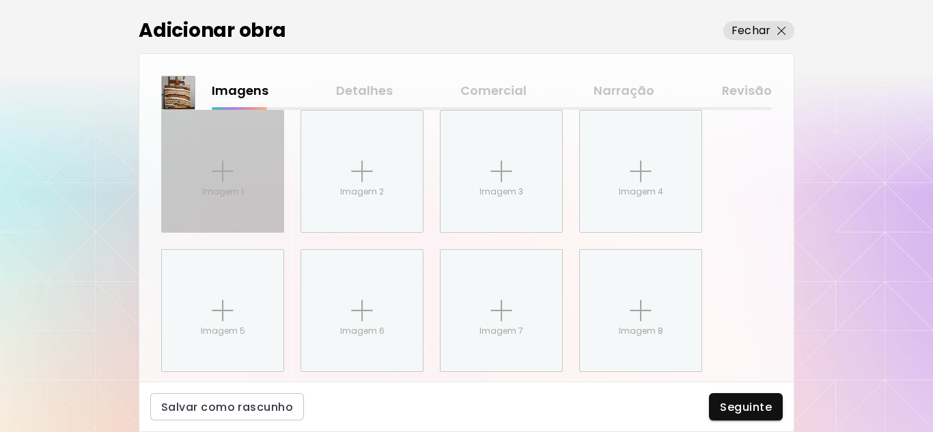
click at [225, 196] on p "Imagem 1" at bounding box center [223, 192] width 42 height 12
click at [0, 0] on input "Imagem 1" at bounding box center [0, 0] width 0 height 0
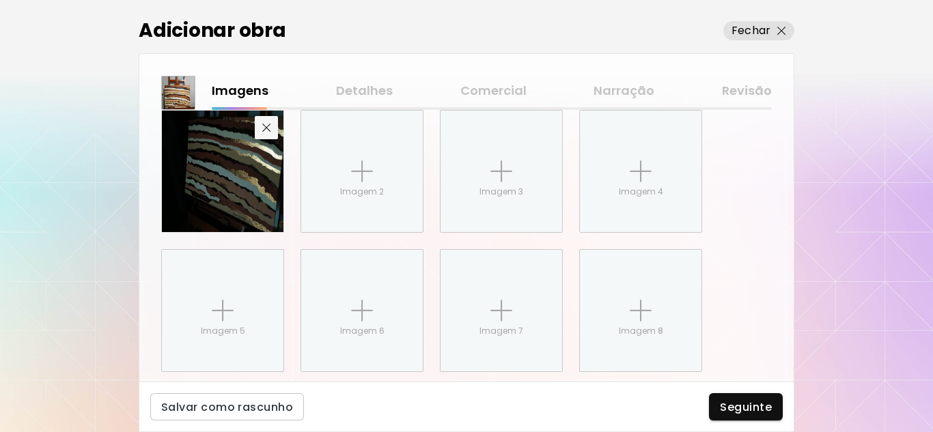
click at [267, 128] on img "button" at bounding box center [266, 128] width 9 height 9
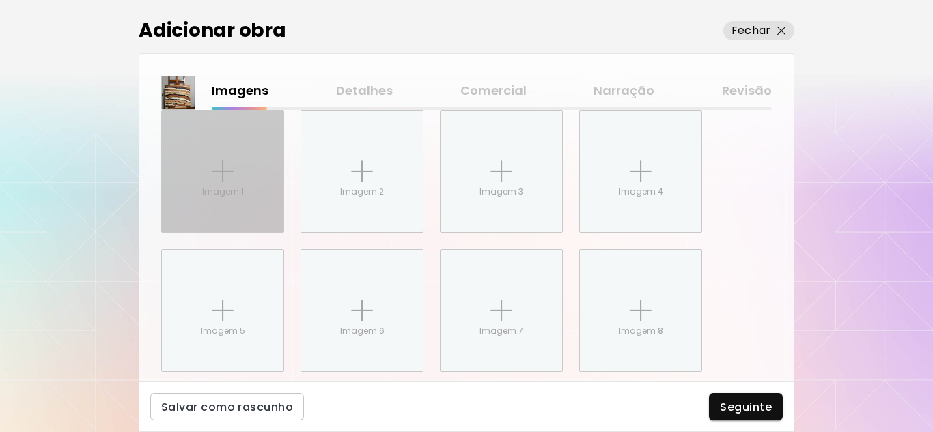
click at [221, 178] on img at bounding box center [223, 172] width 22 height 22
click at [0, 0] on input "Imagem 1" at bounding box center [0, 0] width 0 height 0
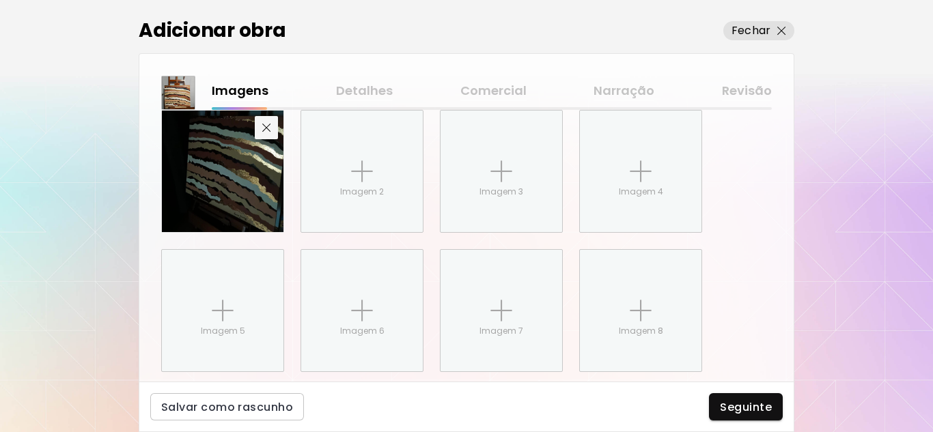
click at [265, 128] on img "button" at bounding box center [266, 128] width 9 height 9
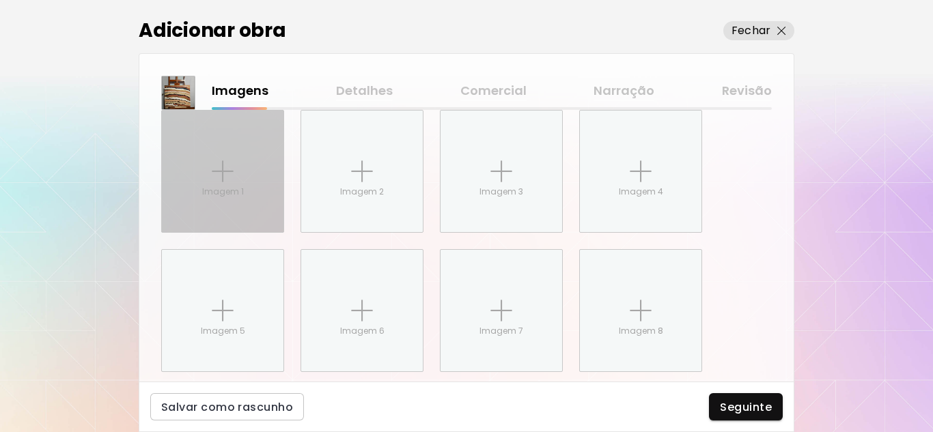
click at [216, 180] on img at bounding box center [223, 172] width 22 height 22
click at [0, 0] on input "Imagem 1" at bounding box center [0, 0] width 0 height 0
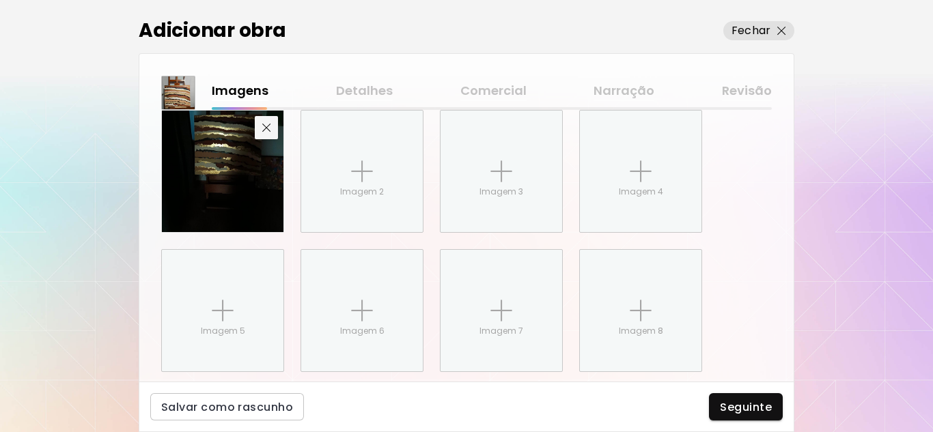
click at [266, 132] on img "button" at bounding box center [266, 128] width 9 height 9
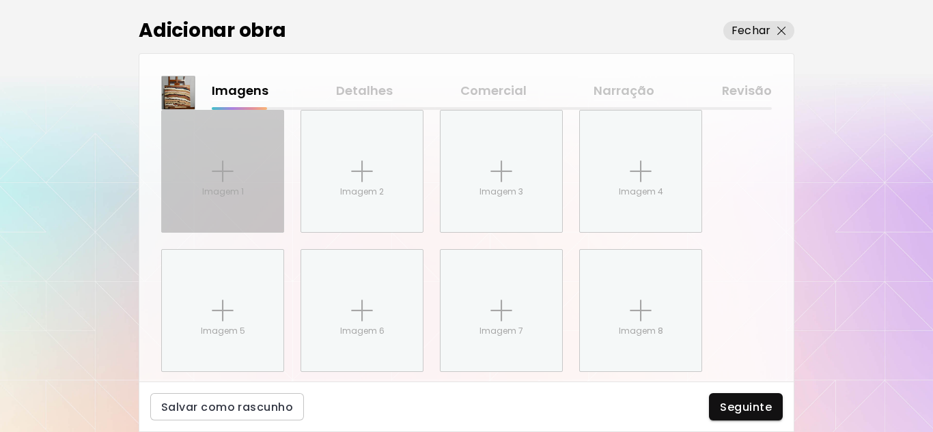
click at [233, 183] on div "Imagem 1" at bounding box center [223, 172] width 122 height 122
click at [0, 0] on input "Imagem 1" at bounding box center [0, 0] width 0 height 0
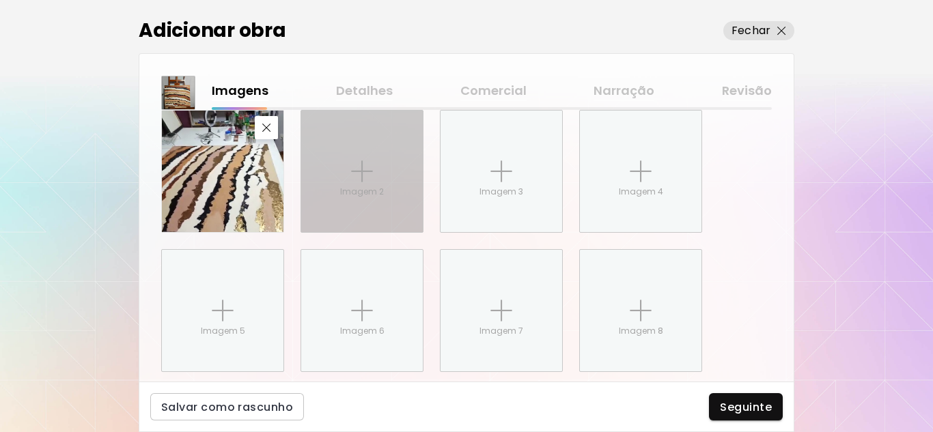
click at [355, 186] on p "Imagem 2" at bounding box center [362, 192] width 44 height 12
click at [0, 0] on input "Imagem 2" at bounding box center [0, 0] width 0 height 0
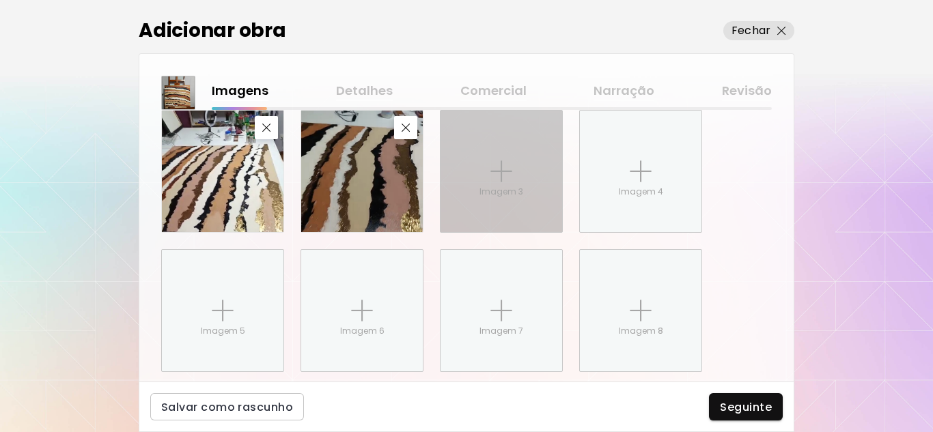
click at [505, 202] on div "Imagem 3" at bounding box center [502, 172] width 122 height 122
click at [0, 0] on input "Imagem 3" at bounding box center [0, 0] width 0 height 0
click at [499, 171] on img at bounding box center [501, 172] width 22 height 22
click at [0, 0] on input "Imagem 3" at bounding box center [0, 0] width 0 height 0
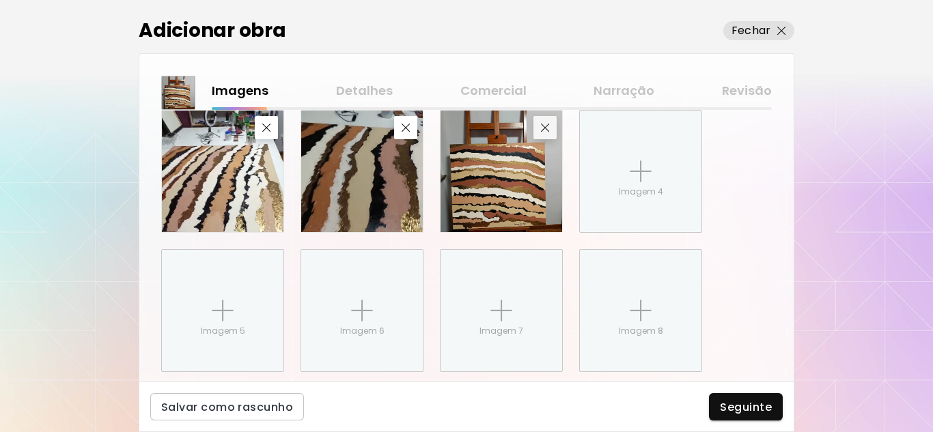
click at [542, 127] on div "Tem imagens incrementais do processo? Consultar exemplo Imagens sequenciais de …" at bounding box center [466, 195] width 611 height 355
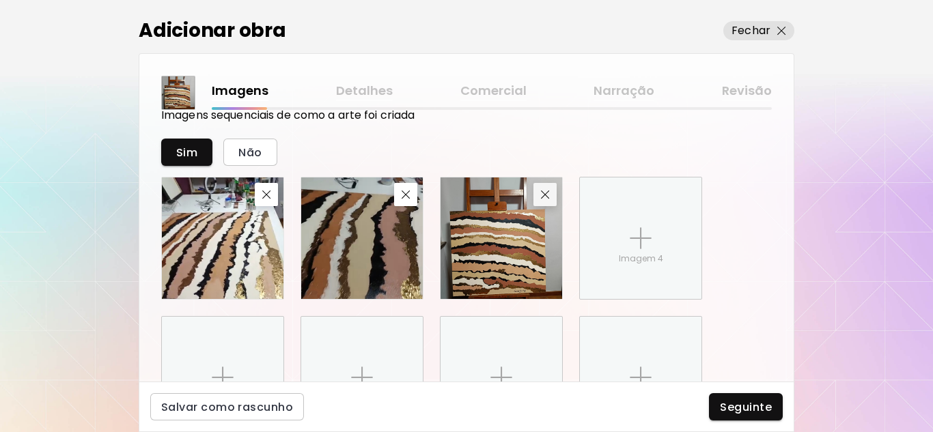
click at [540, 195] on span "button" at bounding box center [545, 195] width 16 height 9
